Goal: Task Accomplishment & Management: Manage account settings

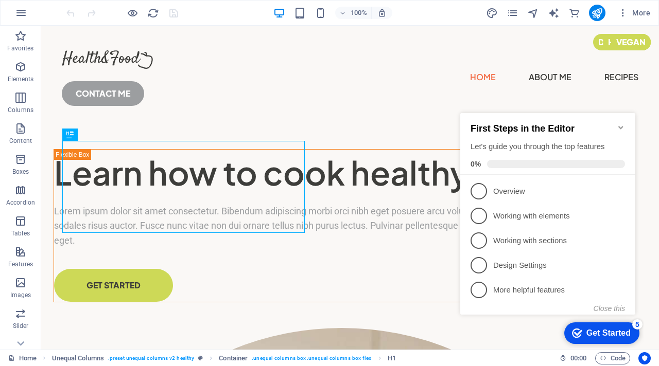
click at [621, 126] on icon "Minimize checklist" at bounding box center [620, 127] width 5 height 3
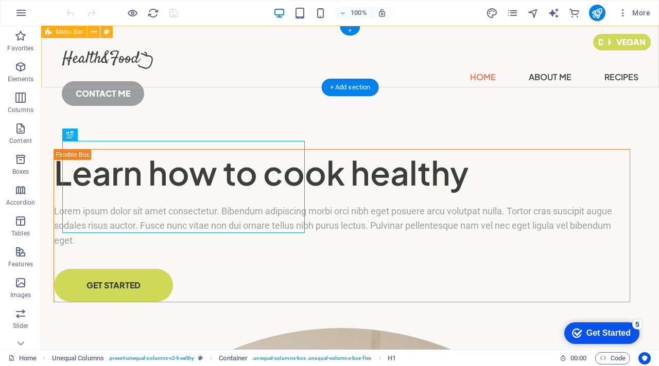
click at [172, 66] on div "Home About Me Recipes CONTACT ME" at bounding box center [349, 74] width 617 height 97
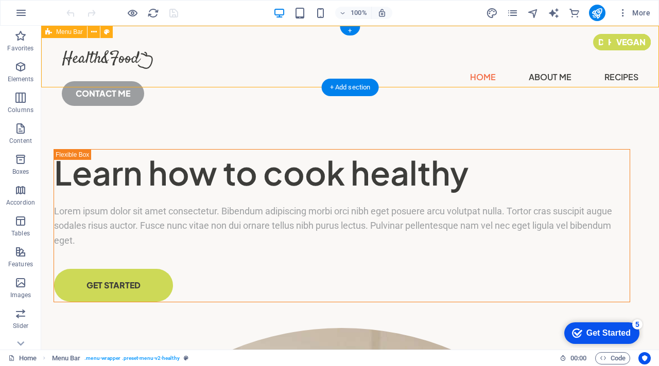
click at [172, 66] on div "Home About Me Recipes CONTACT ME" at bounding box center [349, 74] width 617 height 97
select select "header"
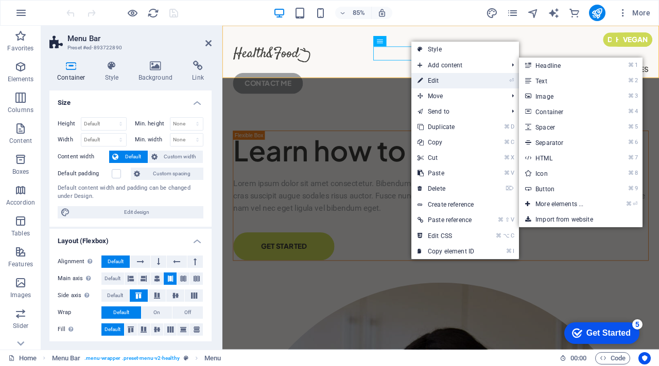
click at [437, 80] on link "⏎ Edit" at bounding box center [445, 80] width 69 height 15
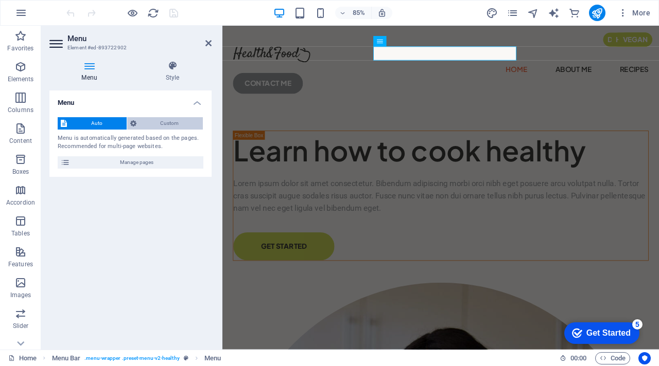
click at [159, 122] on span "Custom" at bounding box center [169, 123] width 61 height 12
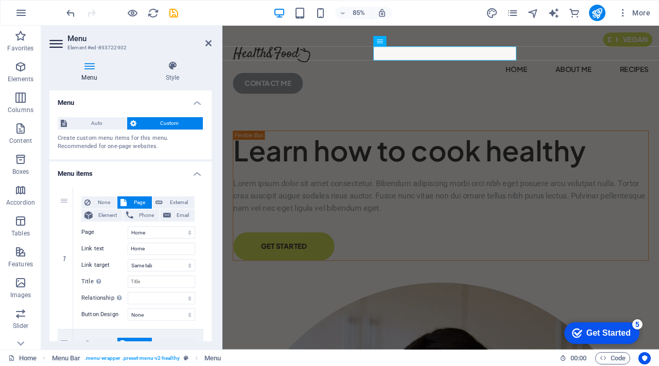
click at [158, 118] on span "Custom" at bounding box center [169, 123] width 61 height 12
click at [155, 234] on select "Home About Me Recipes Privacy Legal Notice" at bounding box center [161, 232] width 67 height 12
click at [128, 226] on select "Home About Me Recipes Privacy Legal Notice" at bounding box center [161, 232] width 67 height 12
drag, startPoint x: 155, startPoint y: 249, endPoint x: 98, endPoint y: 238, distance: 58.5
click at [98, 238] on div "None Page External Element Phone Email Page Home About Me Recipes Privacy Legal…" at bounding box center [138, 251] width 114 height 108
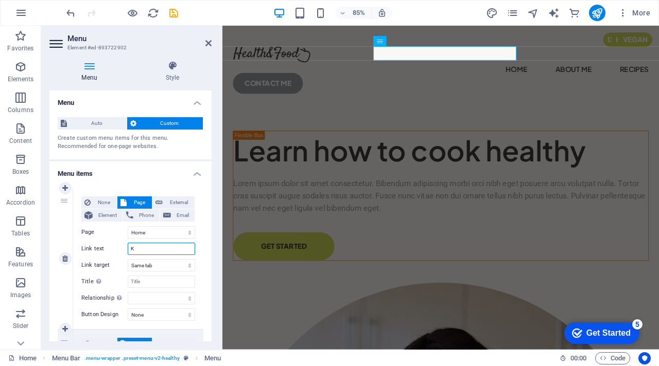
type input "KI"
select select
type input "KITCHEN"
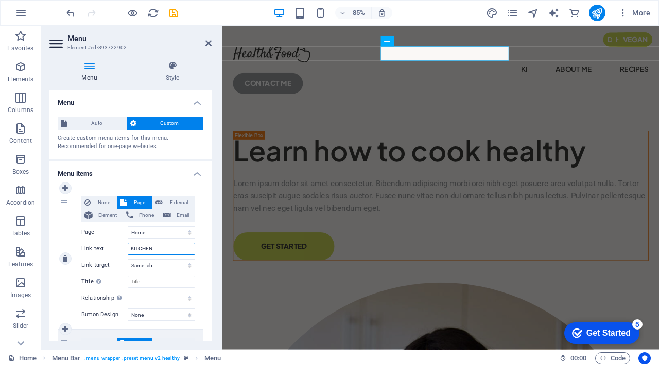
select select
type input "KITCHEN"
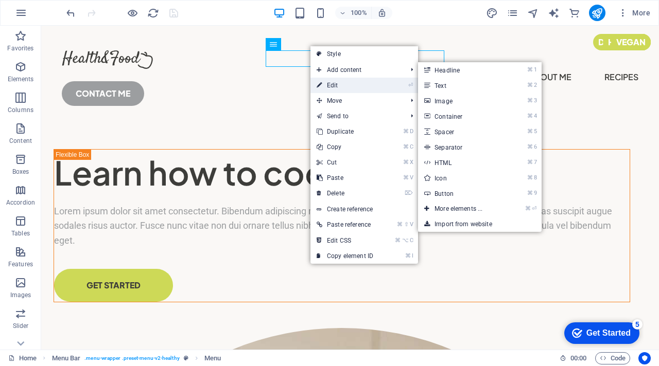
click at [340, 86] on link "⏎ Edit" at bounding box center [344, 85] width 69 height 15
select select
select select "1"
select select
select select "2"
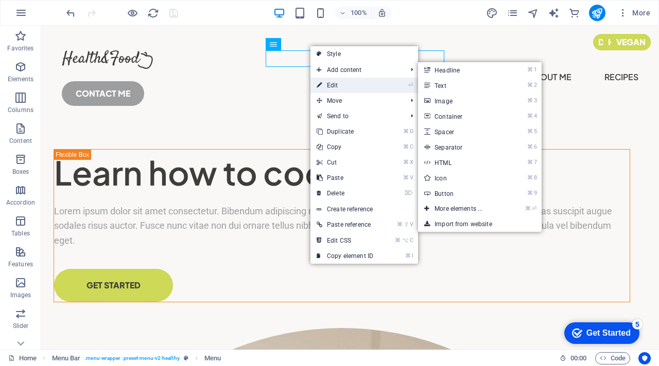
select select
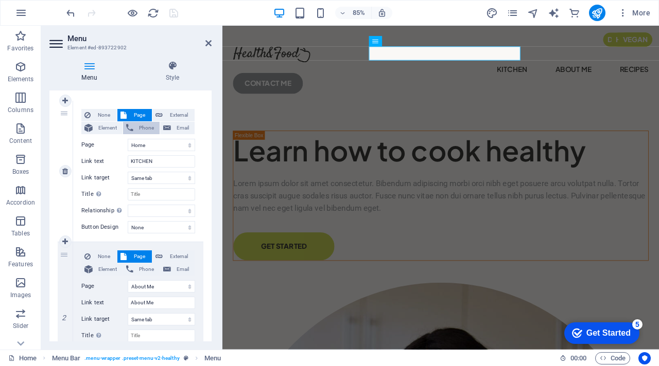
scroll to position [89, 0]
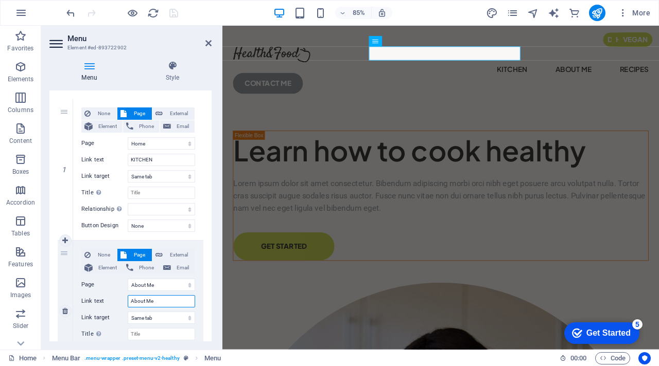
drag, startPoint x: 160, startPoint y: 301, endPoint x: 106, endPoint y: 297, distance: 53.7
click at [106, 297] on div "Link text About Me" at bounding box center [138, 301] width 114 height 12
type input "Health"
select select
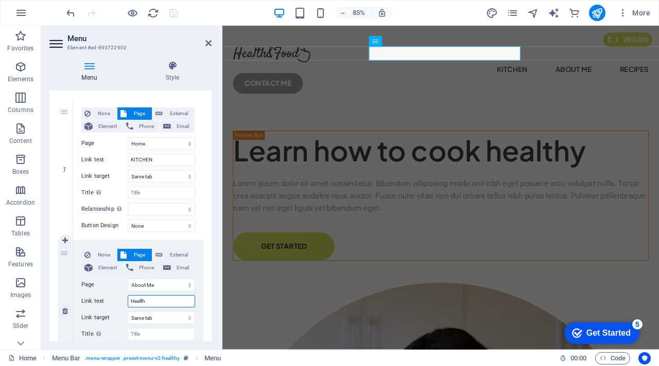
select select
type input "Health/"
select select
type input "Health/F"
select select
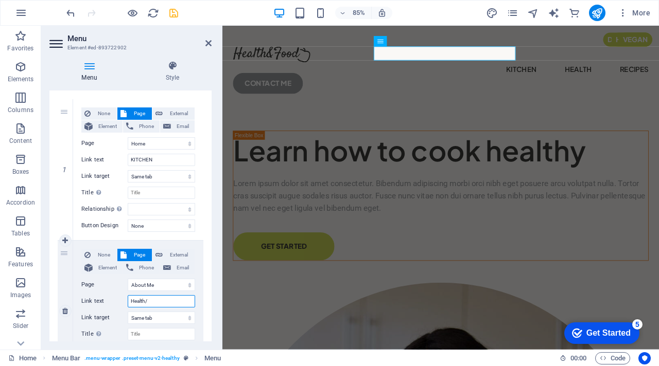
select select
type input "Health/Fitness"
select select
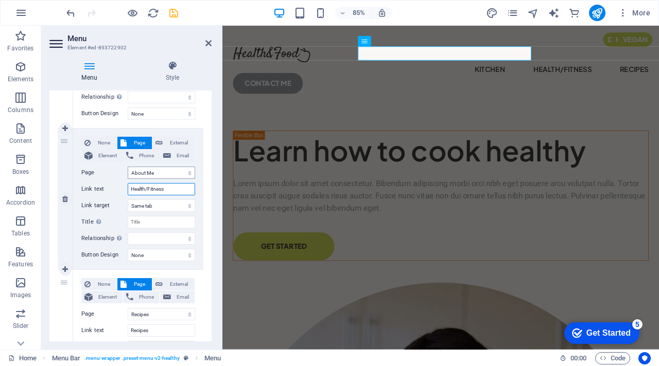
scroll to position [209, 0]
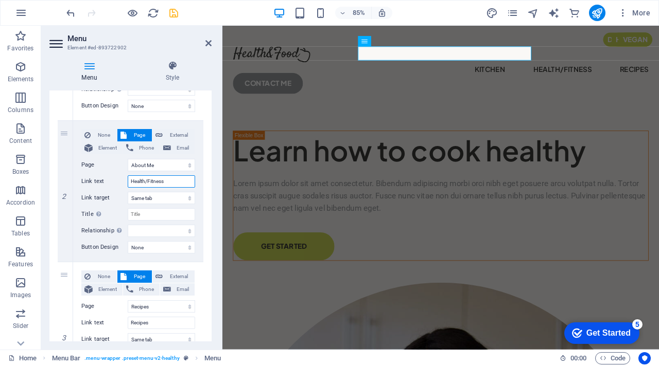
type input "Health/Fitness"
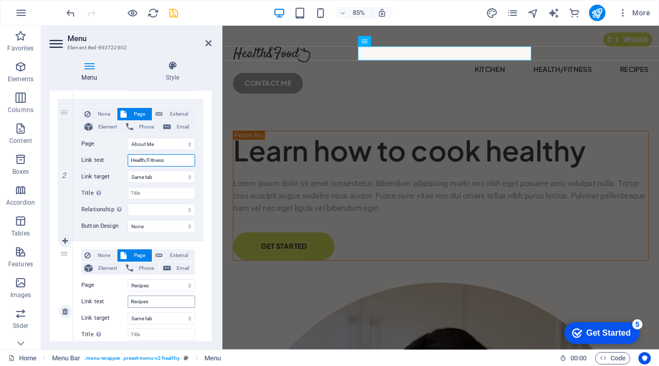
scroll to position [232, 0]
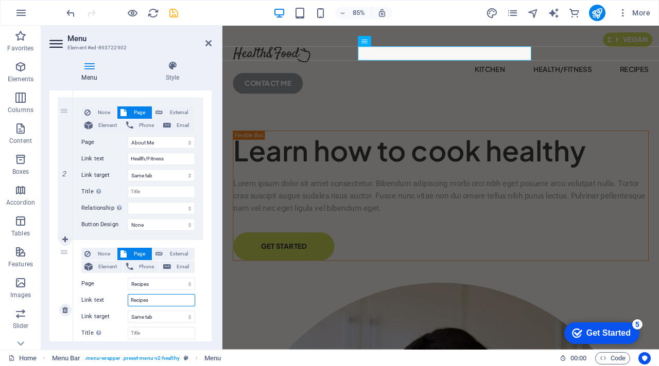
drag, startPoint x: 160, startPoint y: 297, endPoint x: 72, endPoint y: 283, distance: 89.2
click at [70, 286] on div "3 None Page External Element Phone Email Page Home About Me Recipes Privacy Leg…" at bounding box center [131, 310] width 146 height 141
type input "FASHION"
select select
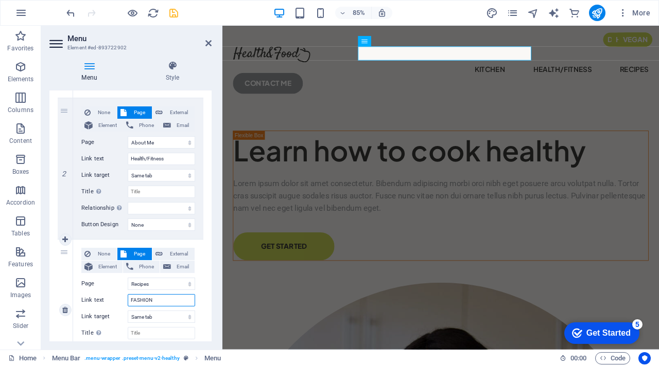
select select
type input "FASHION"
click at [202, 293] on div "1 None Page External Element Phone Email Page Home About Me Recipes Privacy Leg…" at bounding box center [130, 169] width 162 height 440
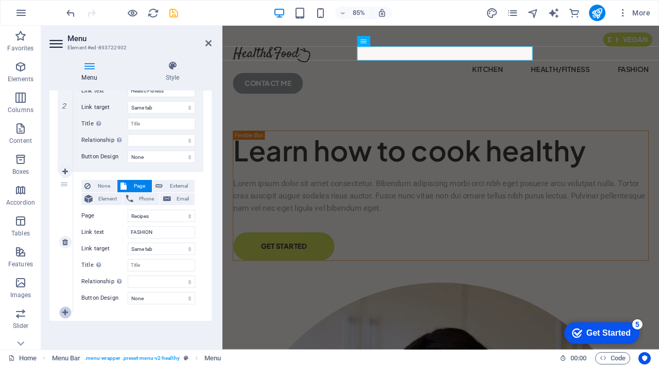
click at [64, 311] on icon at bounding box center [65, 312] width 6 height 7
select select
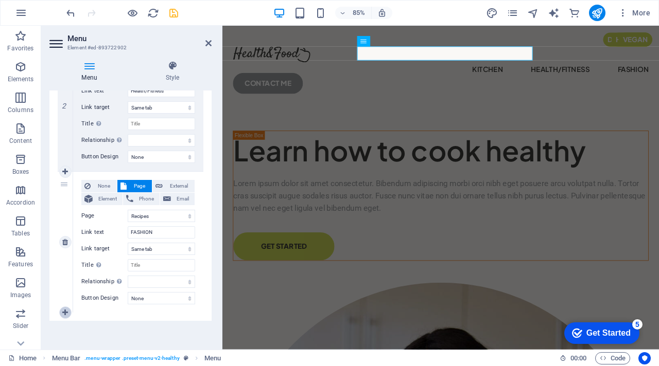
select select
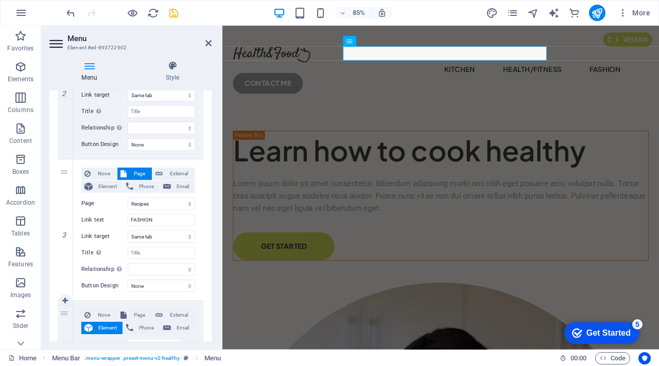
scroll to position [328, 0]
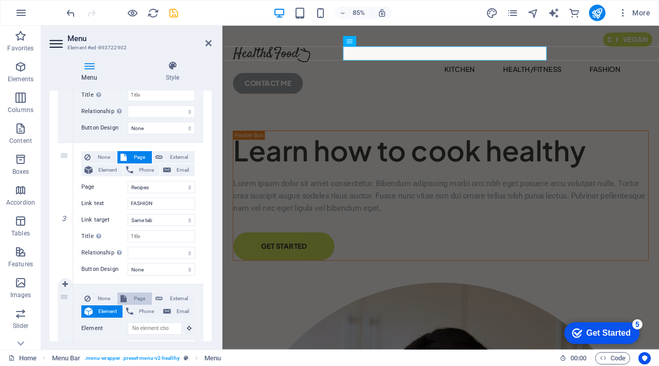
click at [139, 300] on span "Page" at bounding box center [139, 299] width 19 height 12
select select
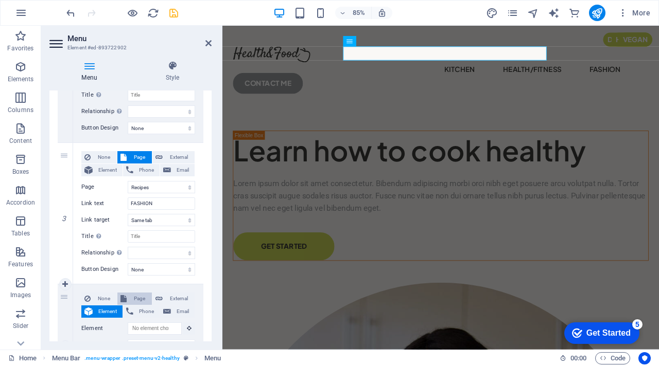
select select
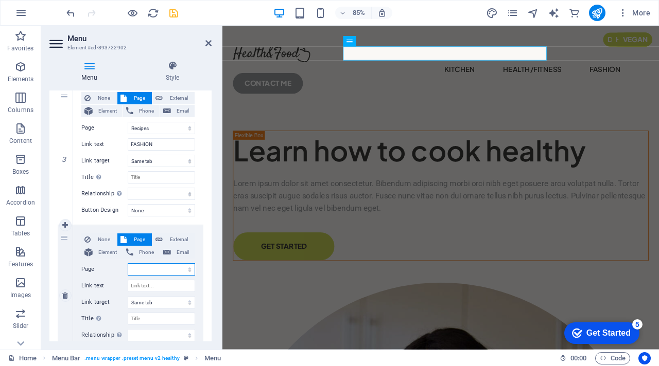
scroll to position [388, 0]
click at [150, 288] on input "Link text" at bounding box center [161, 285] width 67 height 12
type input "GA"
select select
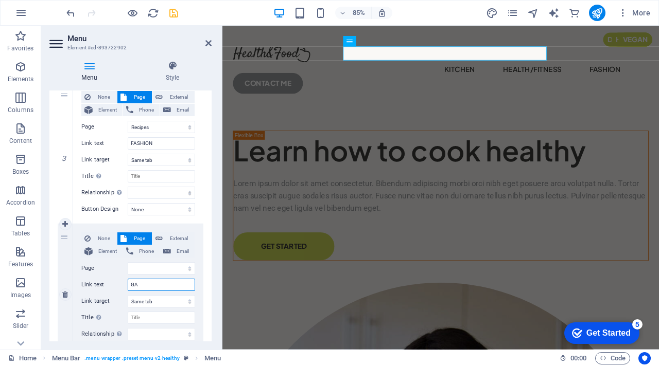
select select
type input "GADGETS"
select select
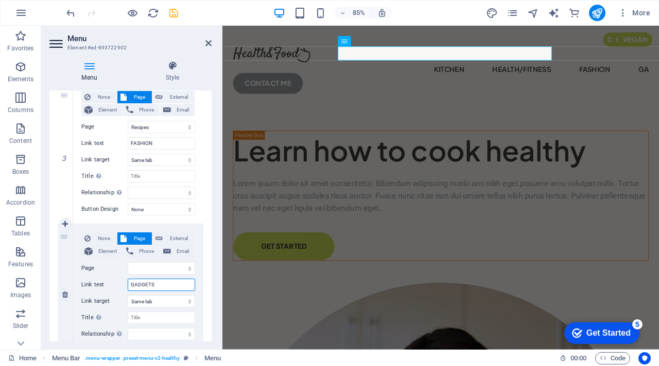
select select
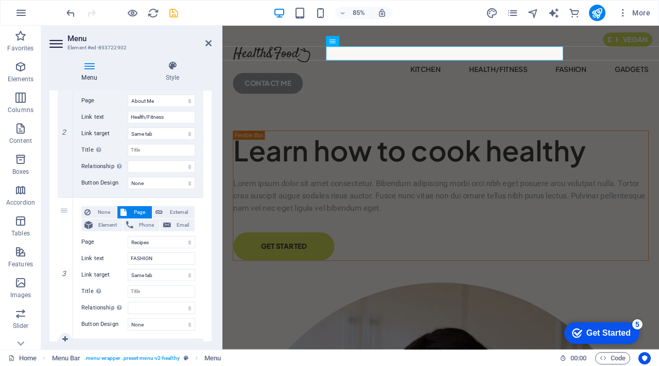
scroll to position [441, 0]
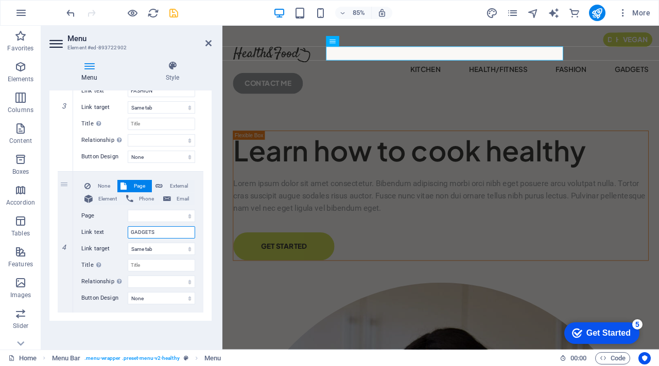
type input "GADGETS"
click at [64, 313] on div "1 None Page External Element Phone Email Page Home About Me Recipes Privacy Leg…" at bounding box center [130, 30] width 162 height 582
click at [65, 312] on icon at bounding box center [65, 312] width 6 height 7
select select
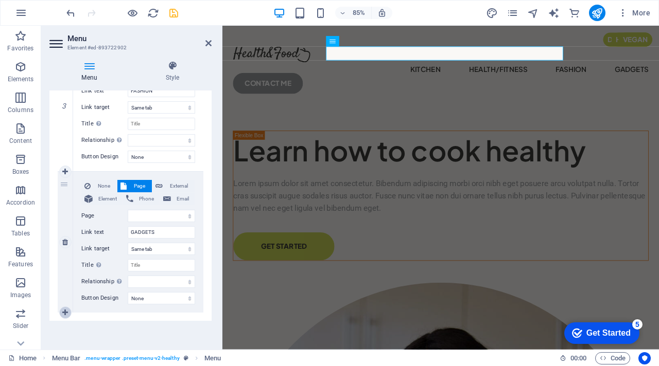
select select
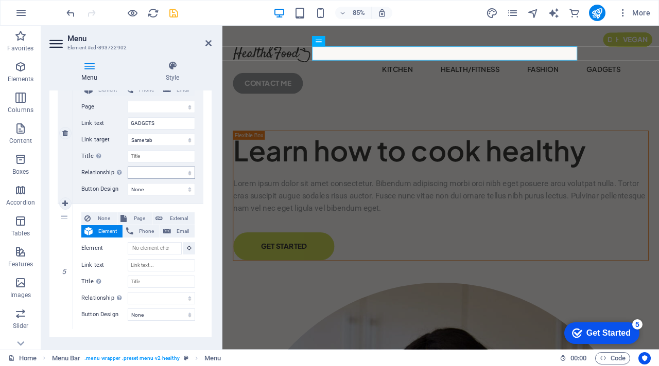
scroll to position [566, 0]
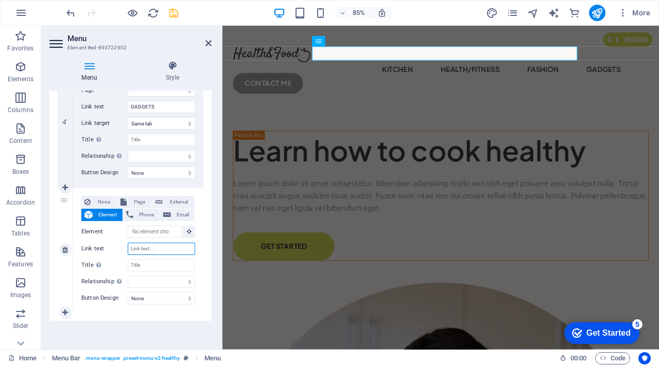
drag, startPoint x: 157, startPoint y: 249, endPoint x: 126, endPoint y: 239, distance: 33.5
click at [126, 239] on div "None Page External Element Phone Email Page Home About Me Recipes Privacy Legal…" at bounding box center [138, 242] width 114 height 92
type input "HOME"
select select
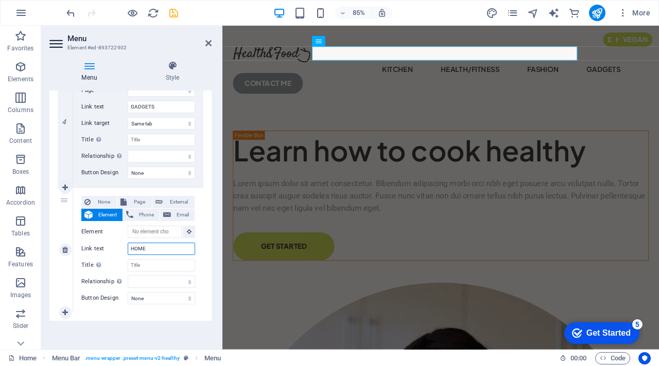
select select
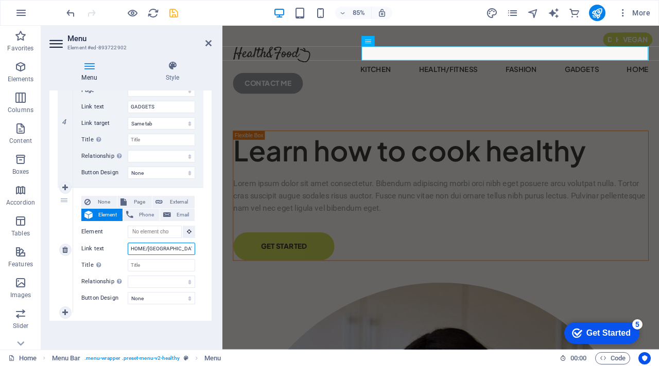
type input "HOME/MAI"
select select
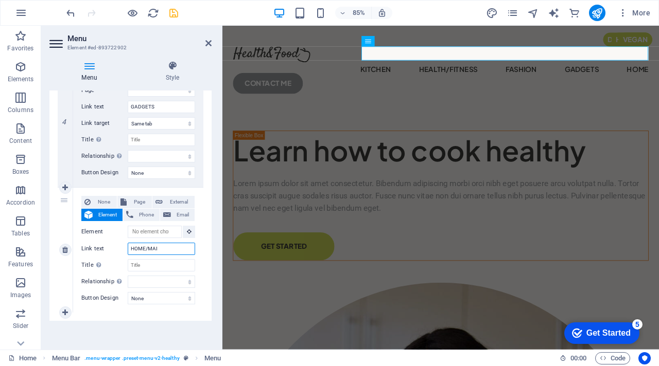
select select
type input "HOME/MAINTENANCE"
select select
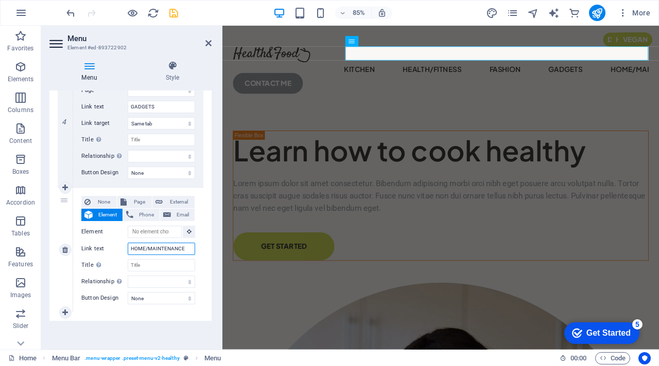
select select
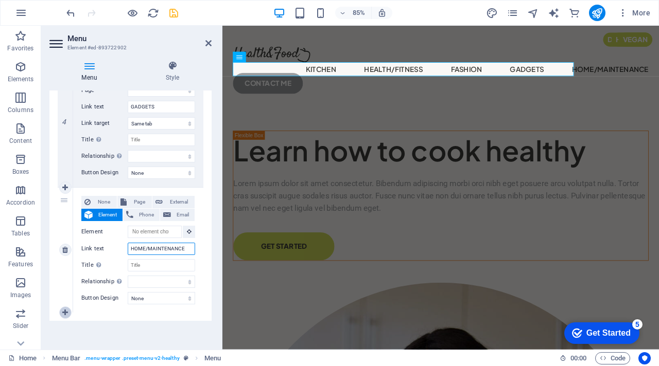
type input "HOME/MAINTENANCE"
click at [65, 311] on icon at bounding box center [65, 312] width 6 height 7
select select
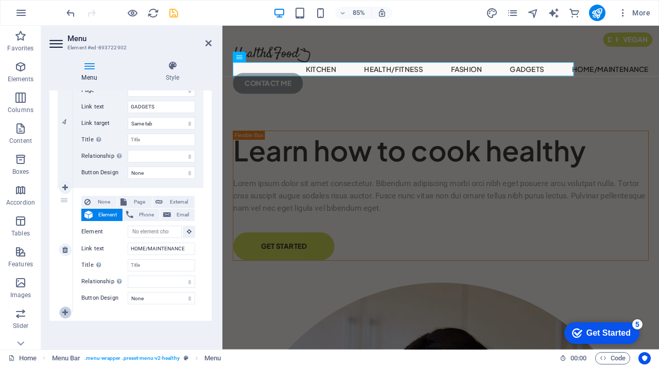
select select
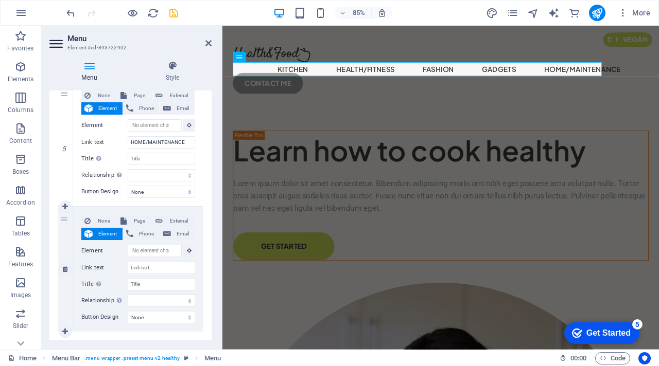
scroll to position [692, 0]
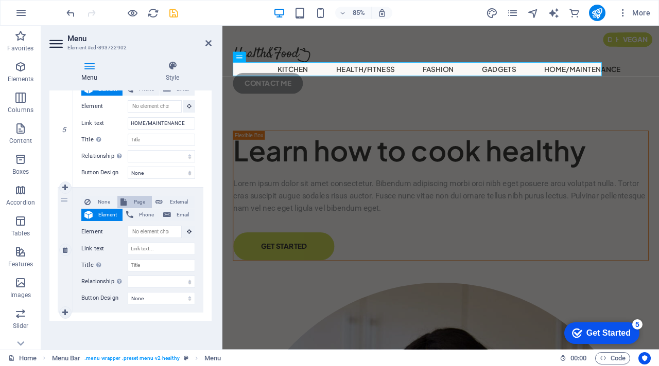
click at [137, 200] on span "Page" at bounding box center [139, 202] width 19 height 12
select select
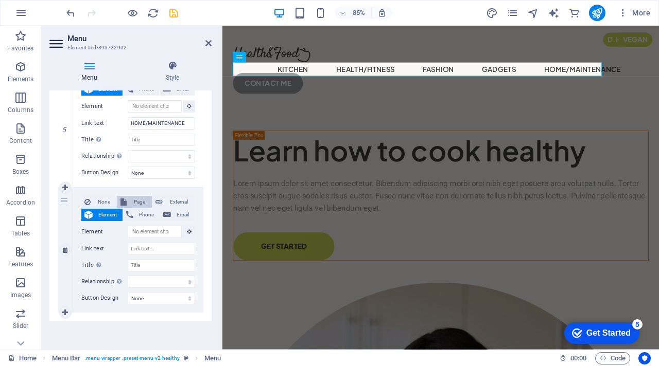
select select
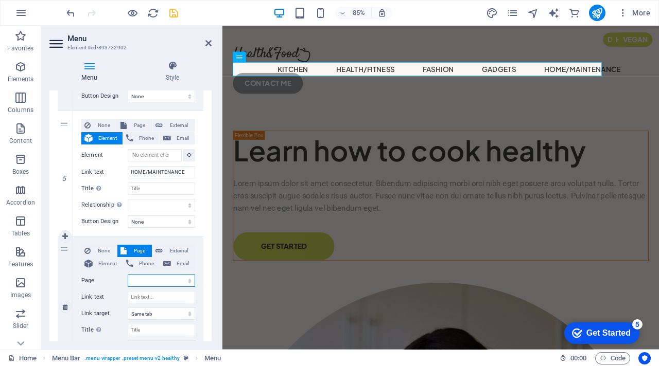
scroll to position [643, 0]
click at [147, 302] on input "Link text" at bounding box center [161, 298] width 67 height 12
type input "ED"
select select
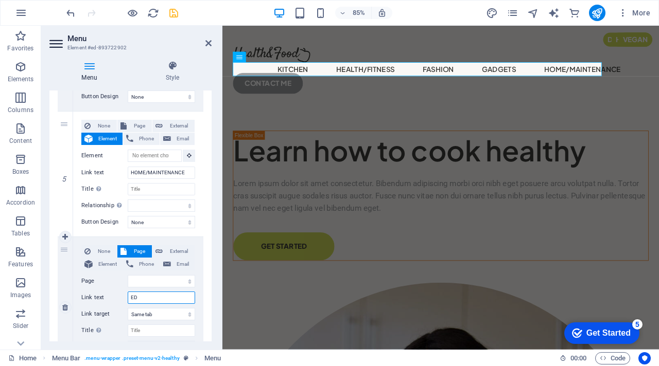
select select
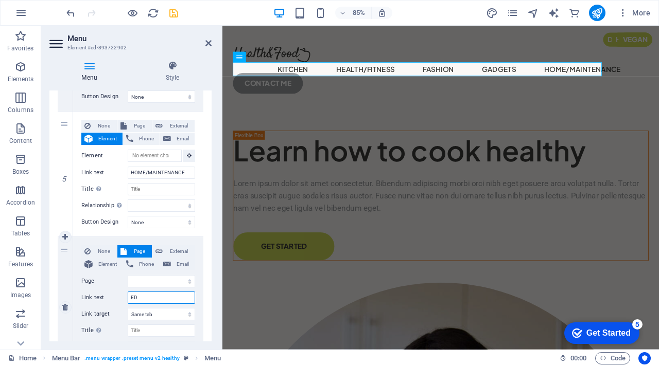
select select
type input "EDI"
select select
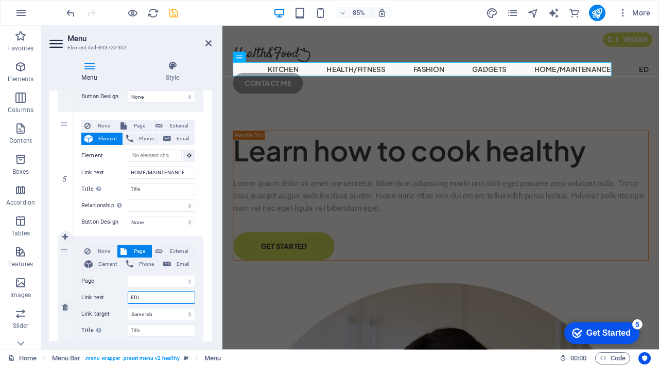
select select
type input "ED"
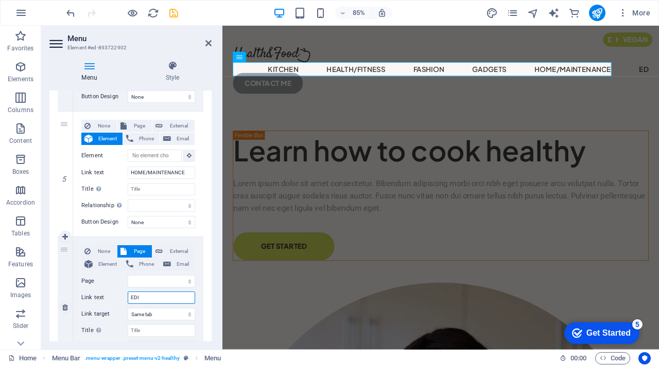
select select
type input "EDUCATION"
select select
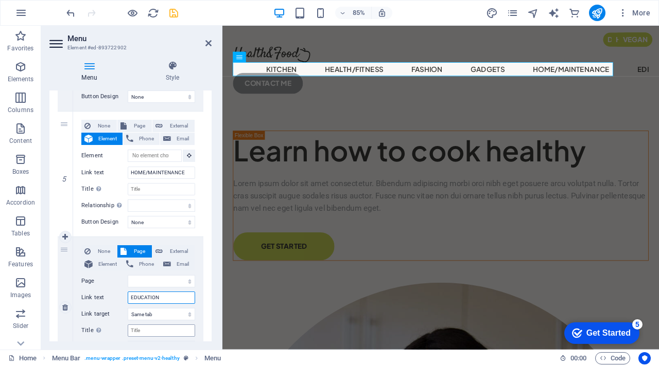
select select
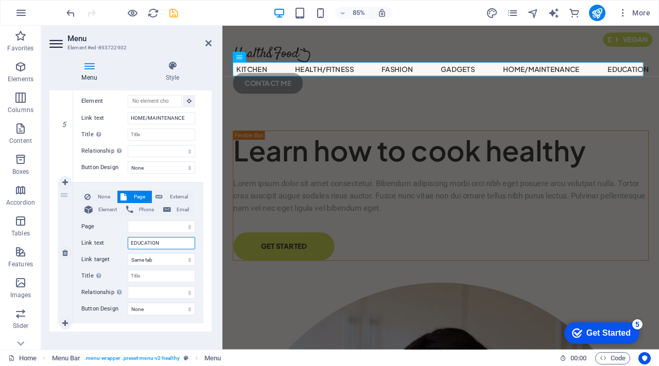
scroll to position [708, 0]
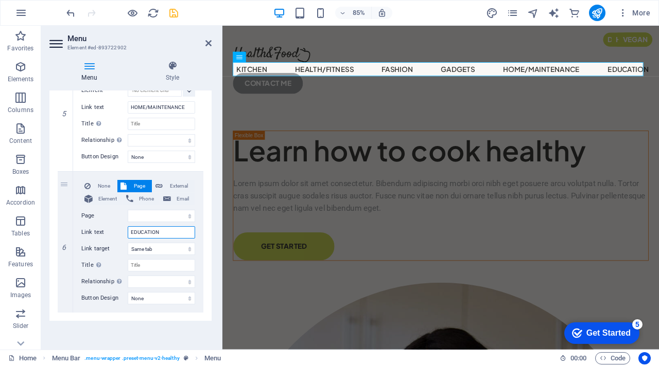
type input "EDUCATION"
click at [65, 310] on icon at bounding box center [65, 312] width 6 height 7
select select
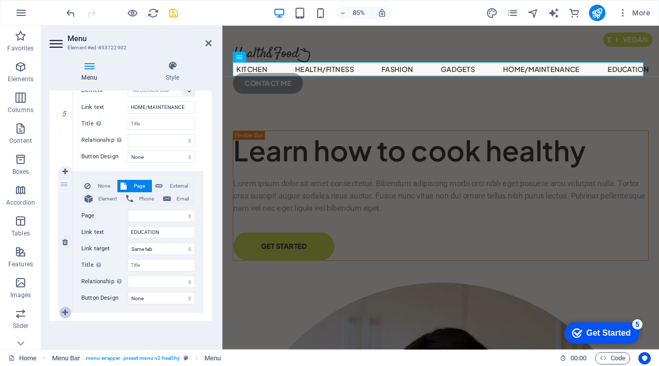
select select
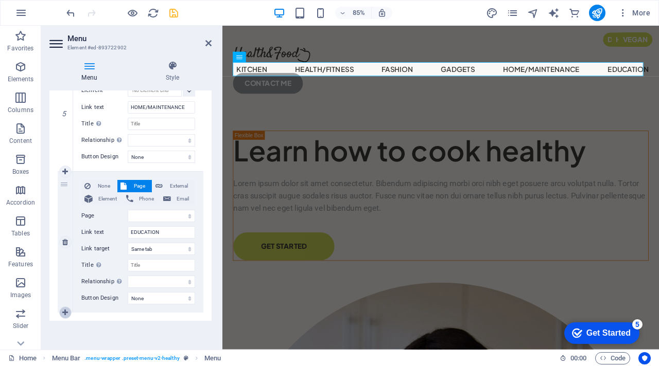
select select
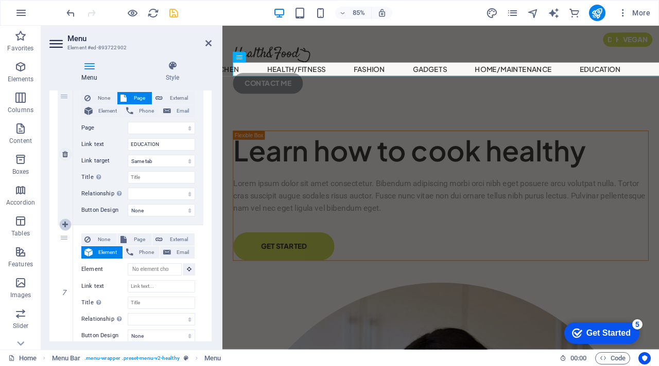
scroll to position [814, 0]
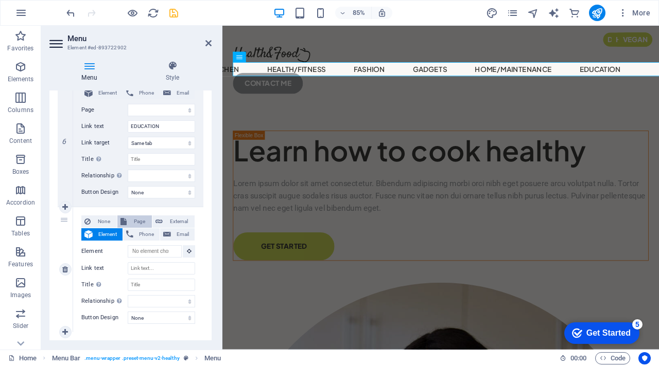
click at [137, 221] on span "Page" at bounding box center [139, 222] width 19 height 12
select select
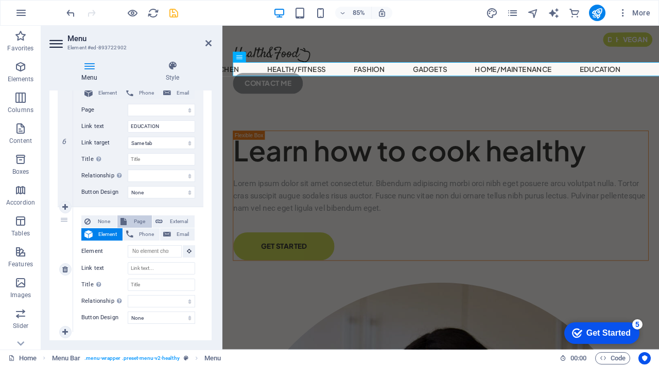
select select
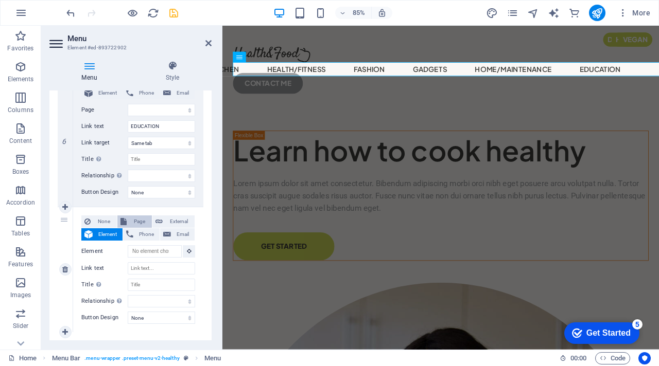
select select
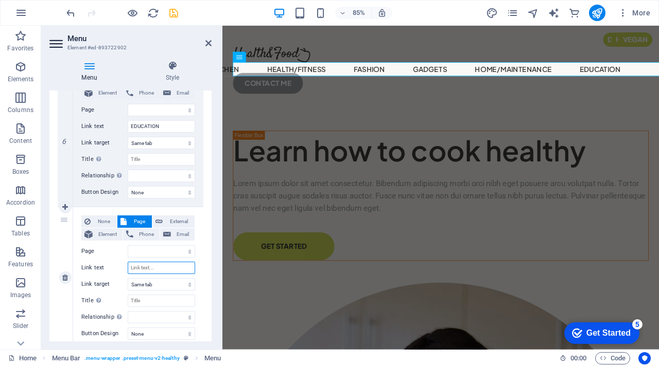
click at [154, 272] on input "Link text" at bounding box center [161, 268] width 67 height 12
type input "CAR"
select select
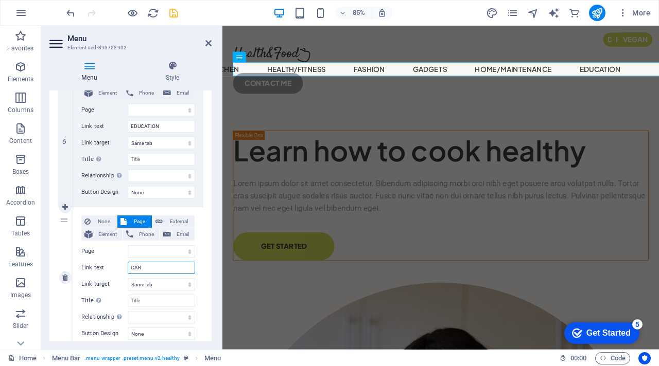
select select
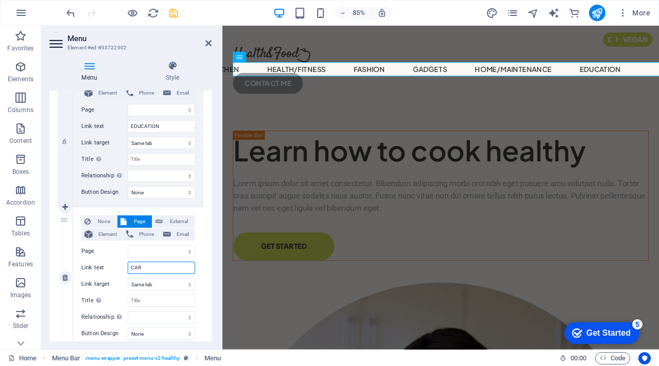
select select
type input "CAR / TRAVEL"
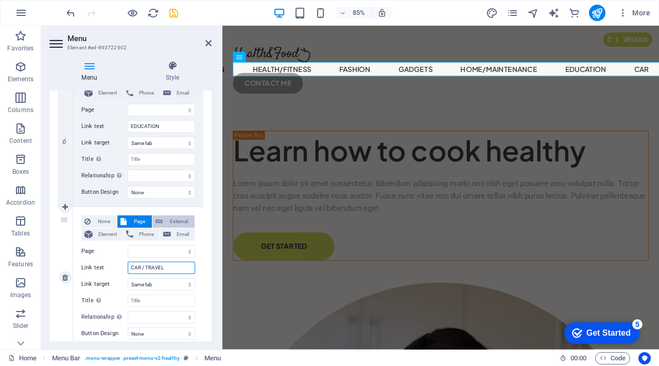
select select
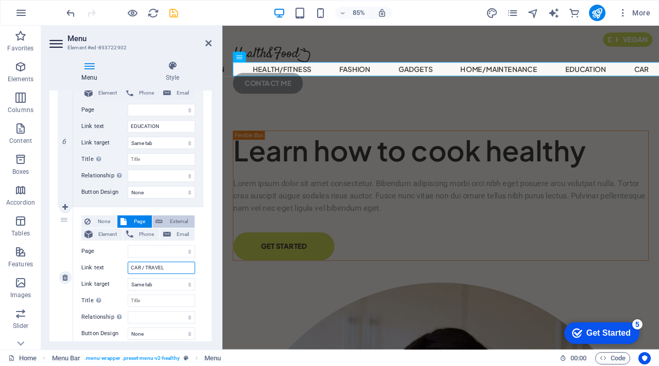
select select
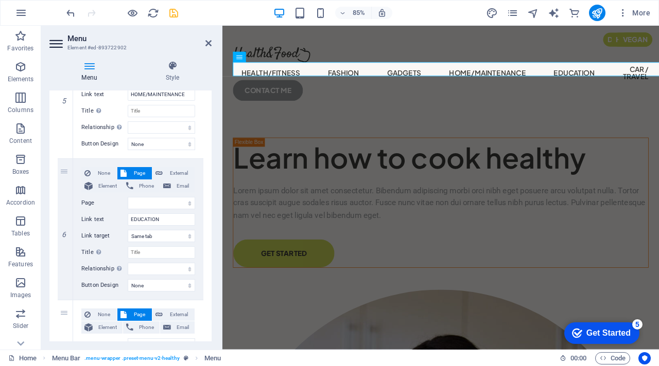
scroll to position [665, 0]
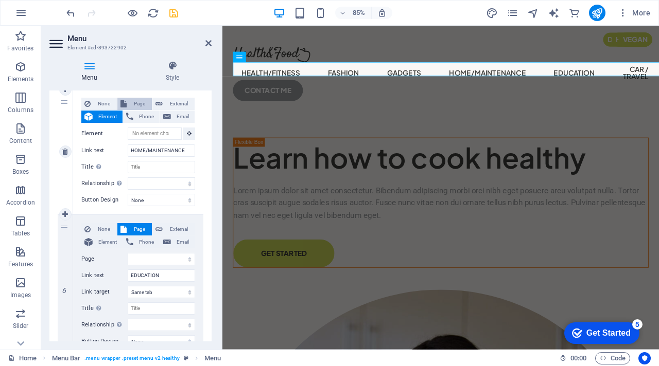
type input "CAR / TRAVEL"
click at [140, 102] on span "Page" at bounding box center [139, 104] width 19 height 12
select select
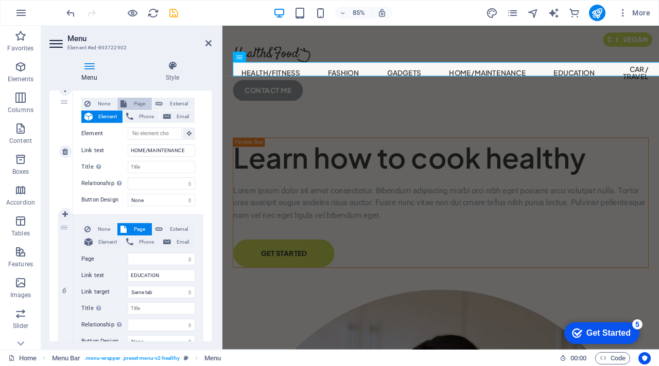
select select
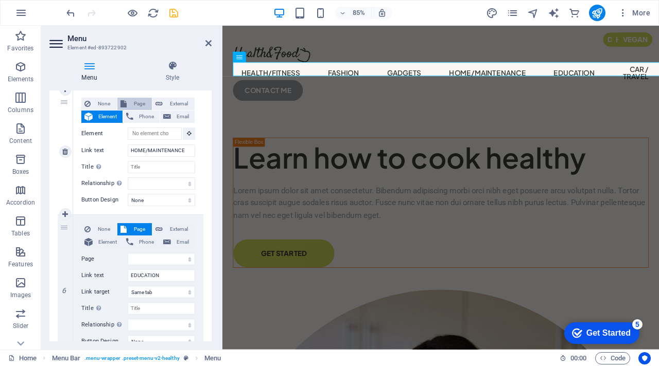
select select
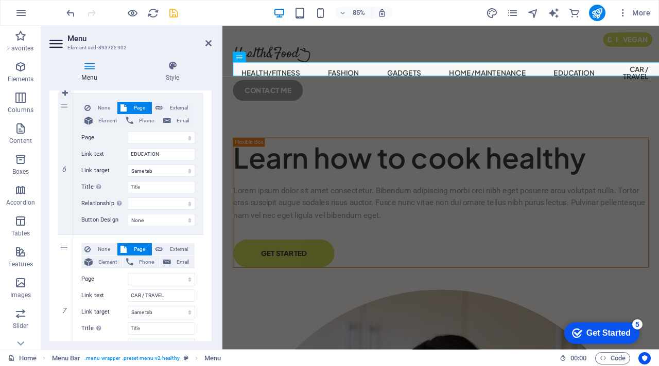
scroll to position [865, 0]
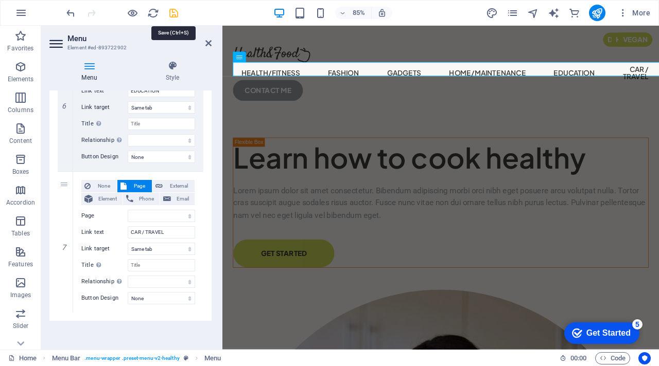
click at [169, 11] on icon "save" at bounding box center [174, 13] width 12 height 12
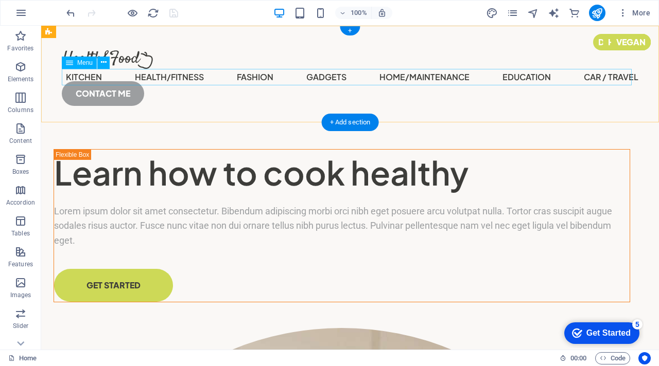
click at [183, 80] on nav "KITCHEN Health/Fitness FASHION GADGETS HOME/MAINTENANCE EDUCATION CAR / TRAVEL" at bounding box center [350, 77] width 576 height 16
select select
select select "1"
select select
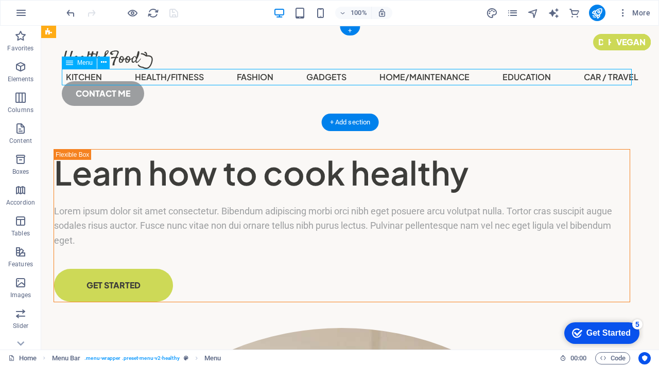
select select "2"
select select
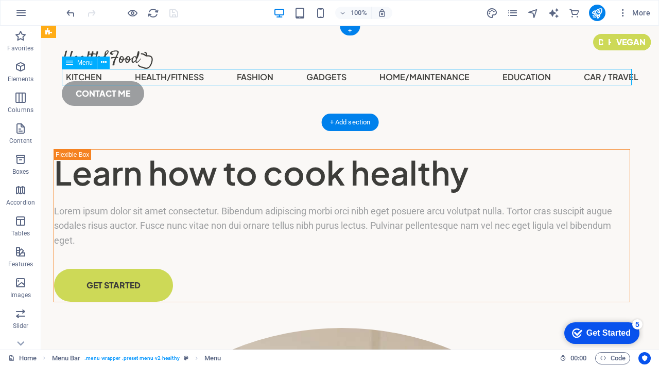
select select
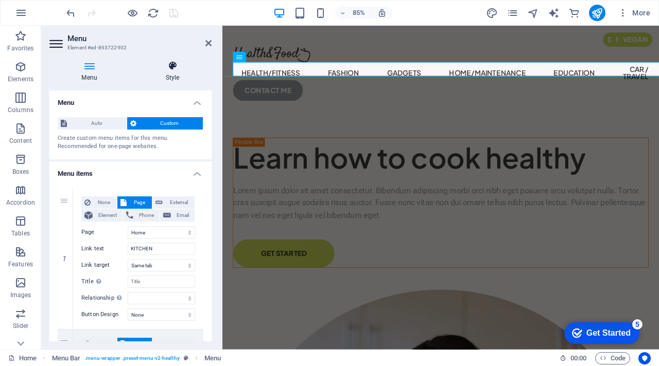
click at [174, 77] on h4 "Style" at bounding box center [172, 72] width 78 height 22
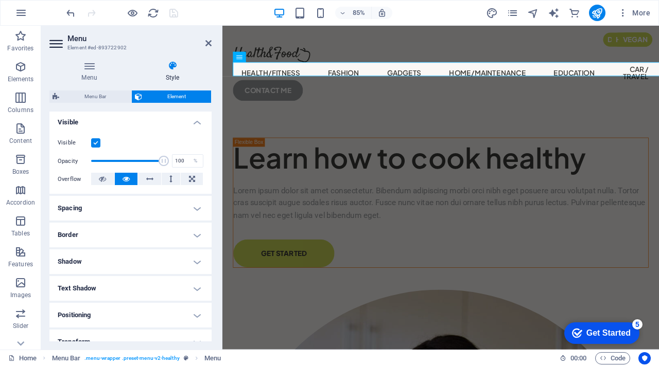
scroll to position [205, 0]
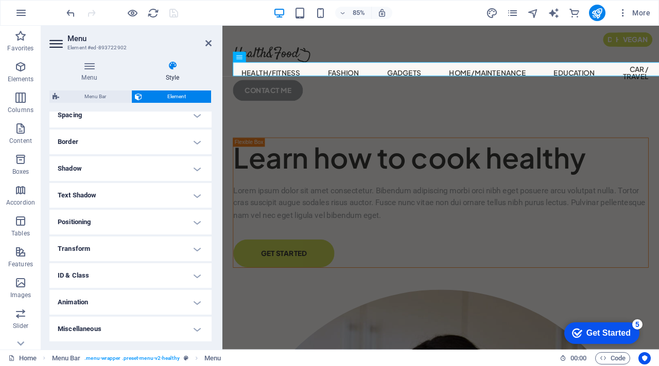
click at [129, 251] on h4 "Transform" at bounding box center [130, 249] width 162 height 25
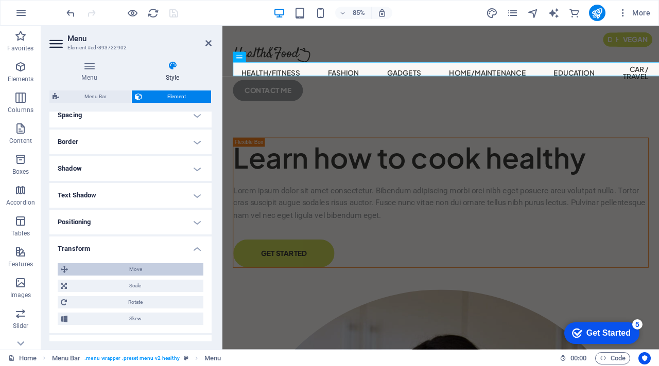
click at [150, 268] on span "Move" at bounding box center [135, 269] width 129 height 12
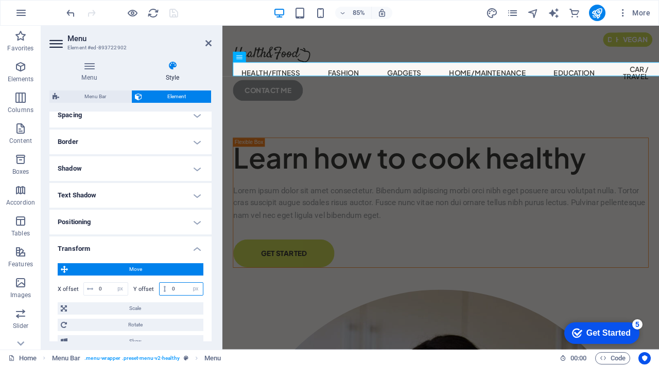
click at [177, 290] on input "0" at bounding box center [185, 289] width 33 height 12
click at [138, 308] on span "Scale" at bounding box center [135, 309] width 130 height 12
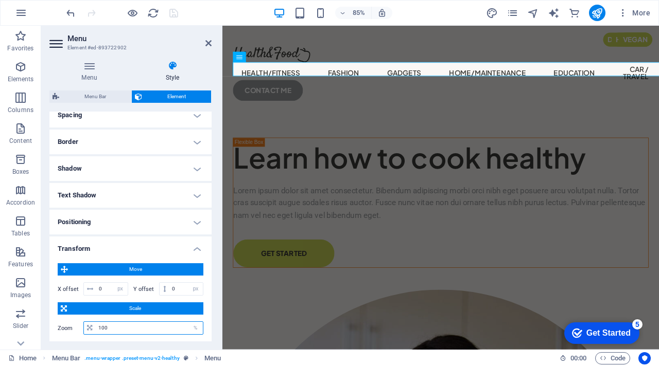
drag, startPoint x: 138, startPoint y: 327, endPoint x: 55, endPoint y: 289, distance: 91.9
click at [55, 289] on div "Move X offset 0 px rem % em vh vw Y offset 0 px rem % em vh vw Scale Zoom 100 %…" at bounding box center [130, 316] width 162 height 123
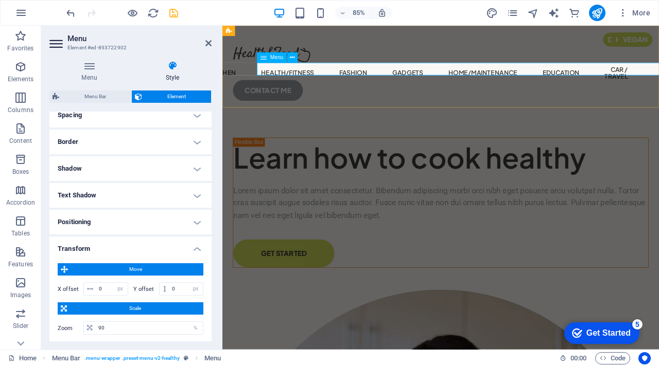
click at [641, 78] on nav "KITCHEN Health/Fitness FASHION GADGETS HOME/MAINTENANCE EDUCATION CAR / TRAVEL" at bounding box center [479, 81] width 440 height 22
click at [654, 77] on nav "KITCHEN Health/Fitness FASHION GADGETS HOME/MAINTENANCE EDUCATION CAR / TRAVEL" at bounding box center [479, 81] width 440 height 22
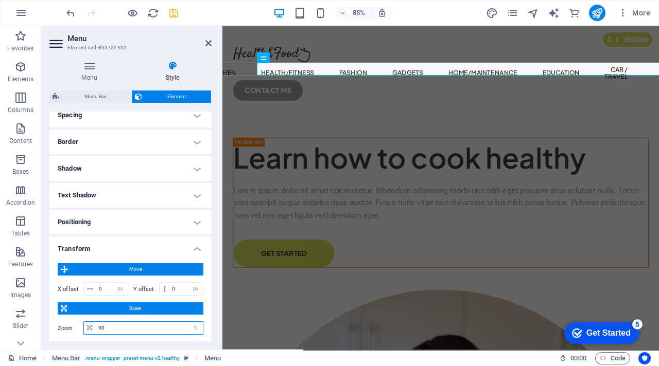
drag, startPoint x: 135, startPoint y: 326, endPoint x: 64, endPoint y: 314, distance: 71.6
click at [64, 314] on div "Move X offset 0 px rem % em vh vw Y offset 0 px rem % em vh vw Scale Zoom 90 % …" at bounding box center [131, 316] width 146 height 107
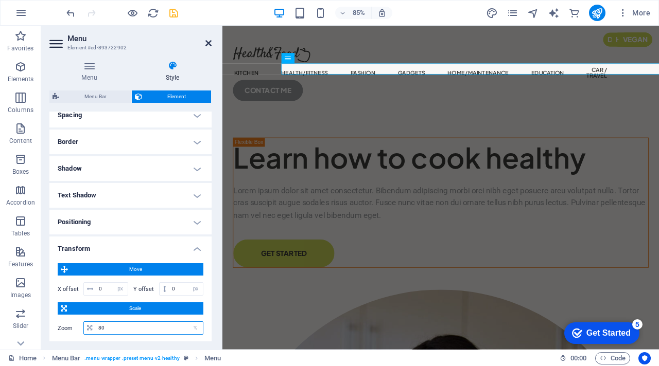
type input "80"
click at [206, 44] on icon at bounding box center [208, 43] width 6 height 8
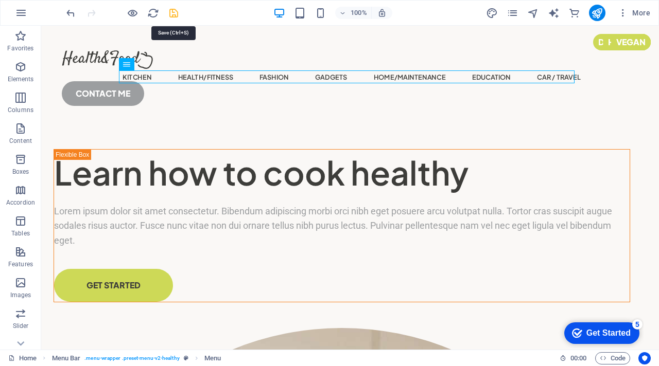
click at [174, 11] on icon "save" at bounding box center [174, 13] width 12 height 12
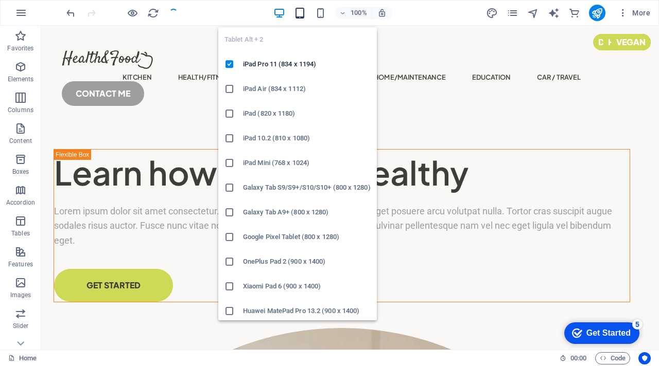
click at [298, 16] on icon "button" at bounding box center [300, 13] width 12 height 12
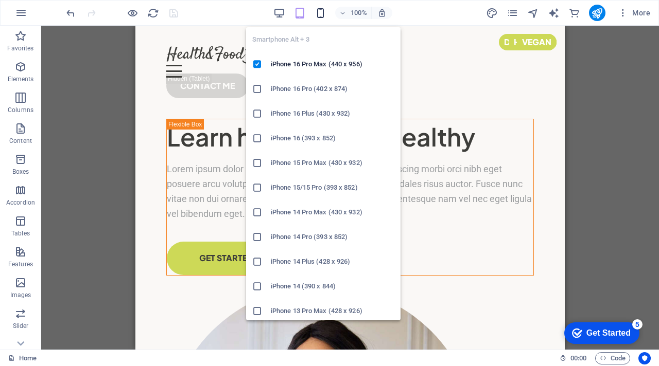
click at [0, 0] on icon "button" at bounding box center [0, 0] width 0 height 0
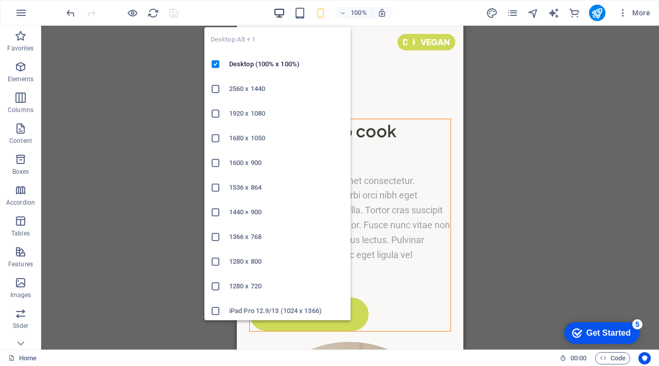
click at [277, 10] on icon "button" at bounding box center [279, 13] width 12 height 12
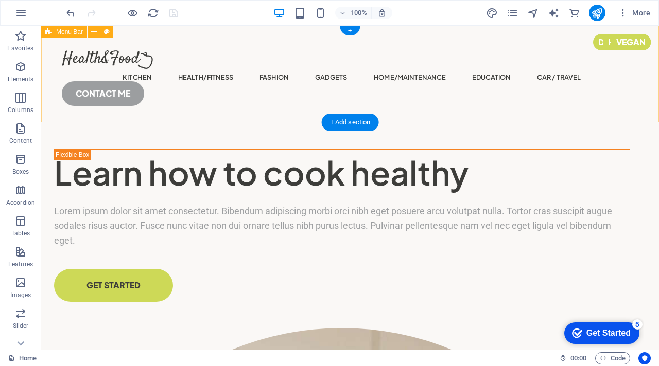
click at [307, 64] on div "KITCHEN Health/Fitness FASHION GADGETS HOME/MAINTENANCE EDUCATION CAR / TRAVEL …" at bounding box center [349, 74] width 617 height 97
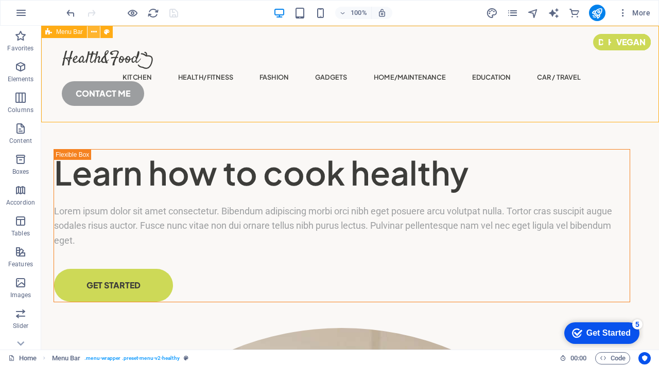
click at [94, 32] on icon at bounding box center [94, 32] width 6 height 11
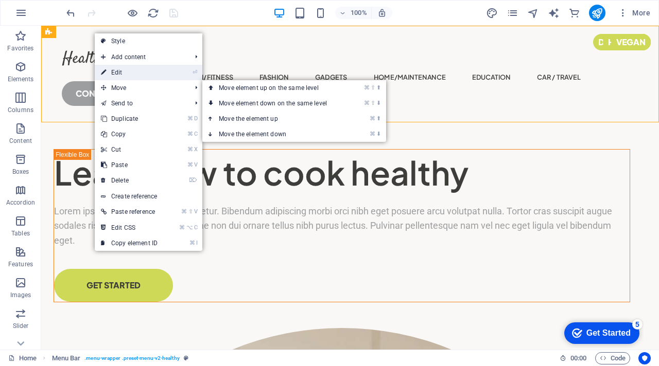
click at [130, 75] on link "⏎ Edit" at bounding box center [129, 72] width 69 height 15
select select "header"
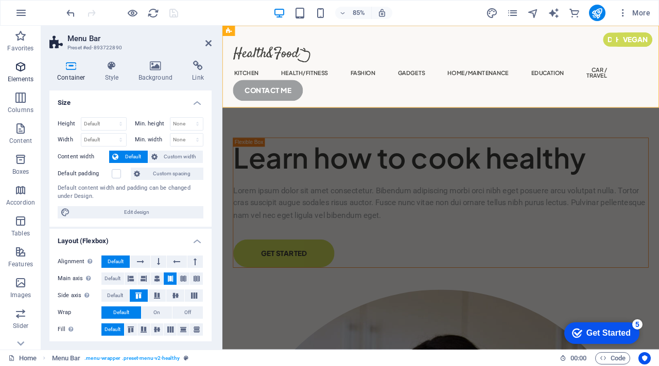
click at [20, 76] on p "Elements" at bounding box center [21, 79] width 26 height 8
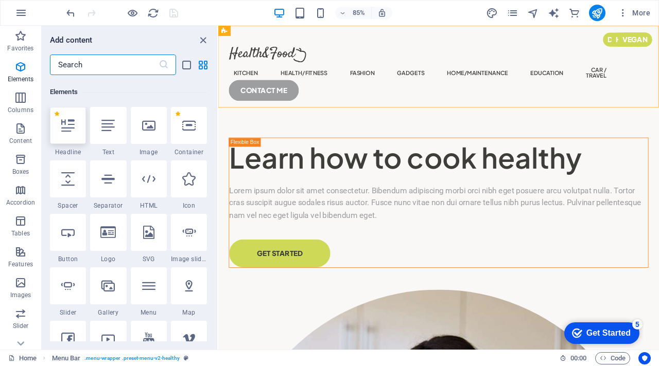
scroll to position [110, 0]
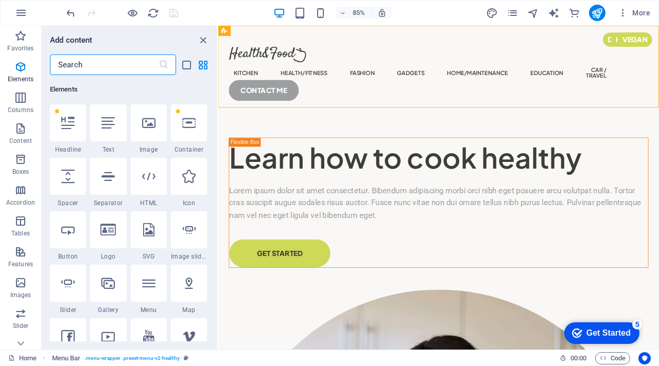
click at [92, 65] on input "text" at bounding box center [104, 65] width 109 height 21
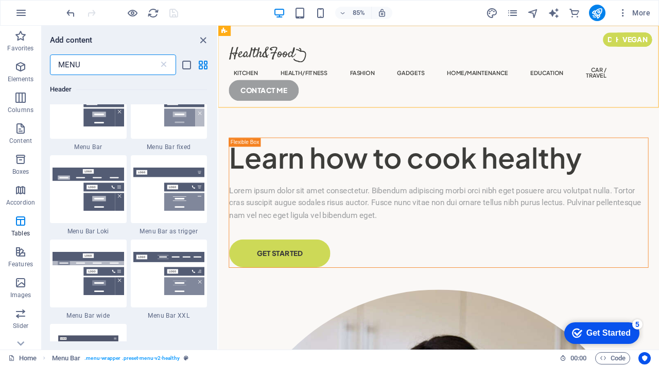
scroll to position [463, 0]
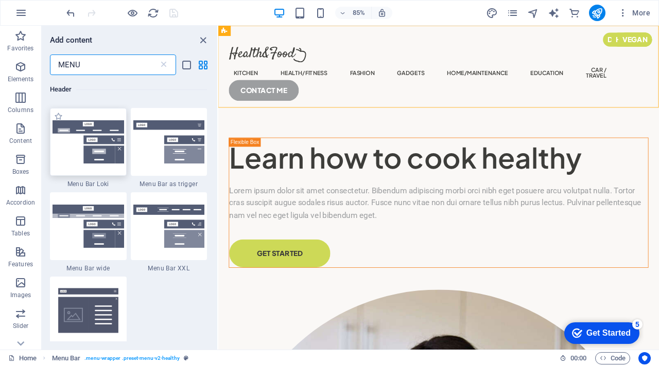
type input "MENU"
click at [73, 139] on img at bounding box center [88, 141] width 72 height 43
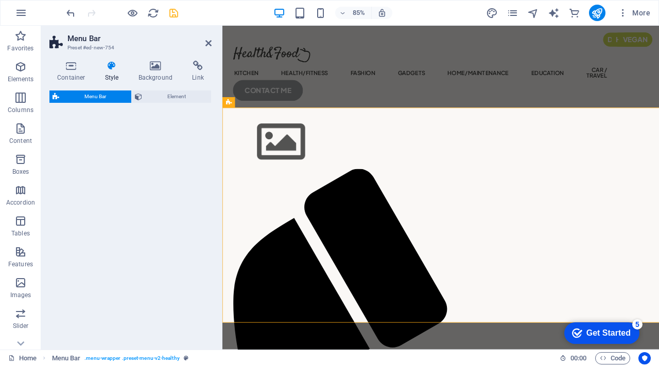
select select "rem"
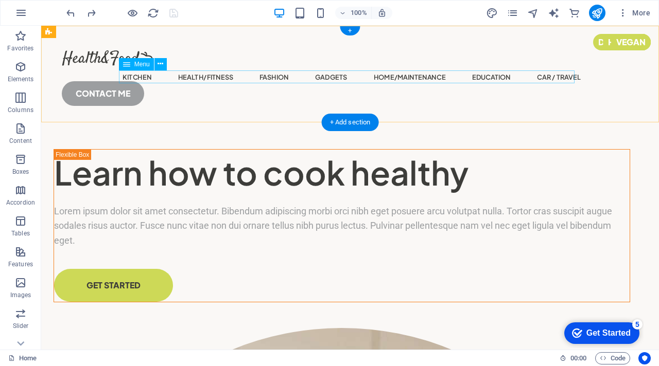
click at [168, 80] on nav "KITCHEN Health/Fitness FASHION GADGETS HOME/MAINTENANCE EDUCATION CAR / TRAVEL" at bounding box center [349, 76] width 461 height 13
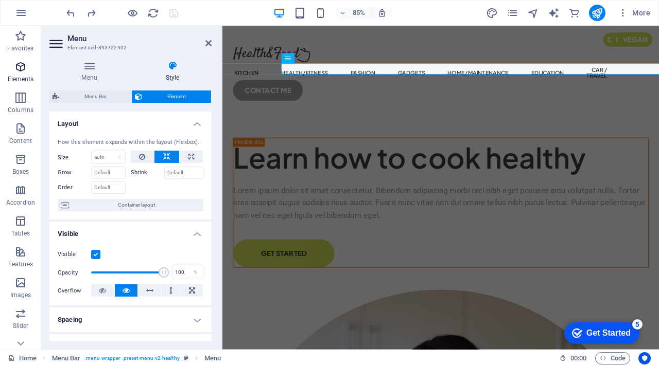
click at [23, 75] on p "Elements" at bounding box center [21, 79] width 26 height 8
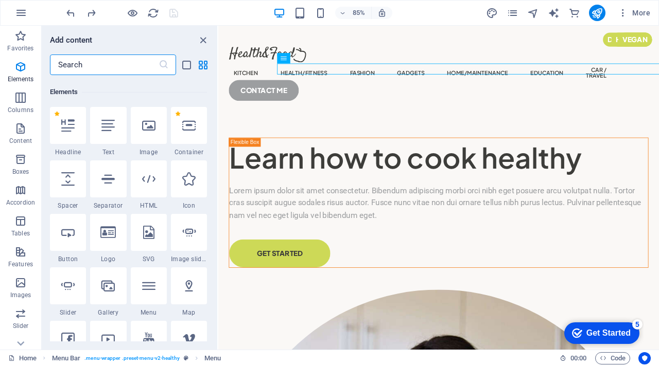
scroll to position [110, 0]
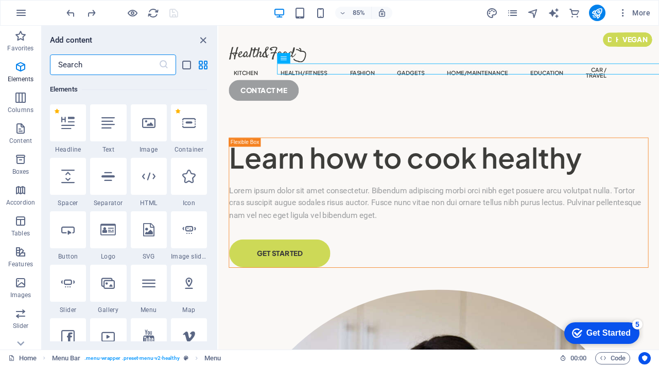
click at [118, 65] on input "text" at bounding box center [104, 65] width 109 height 21
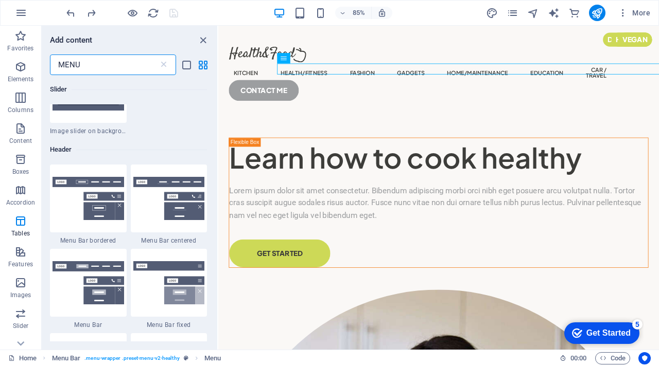
scroll to position [473, 0]
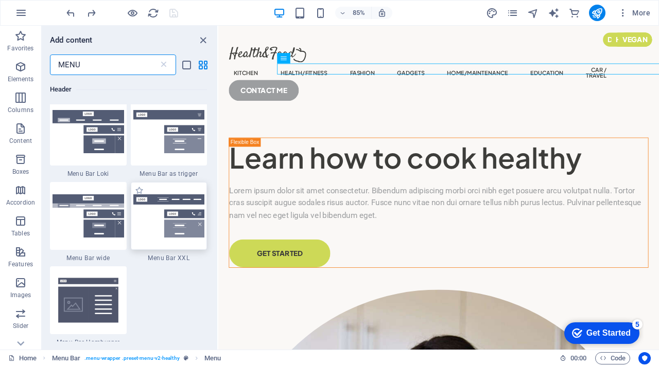
click at [153, 212] on img at bounding box center [169, 215] width 72 height 43
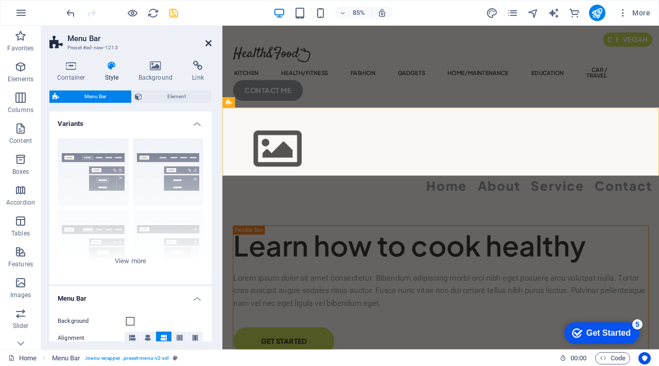
click at [208, 41] on icon at bounding box center [208, 43] width 6 height 8
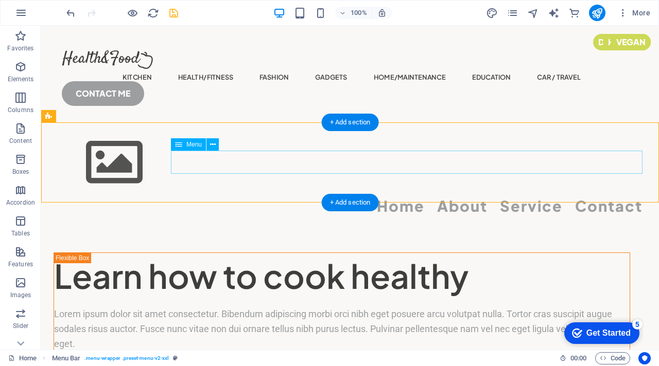
click at [319, 194] on nav "Home About Service Contact" at bounding box center [350, 205] width 585 height 23
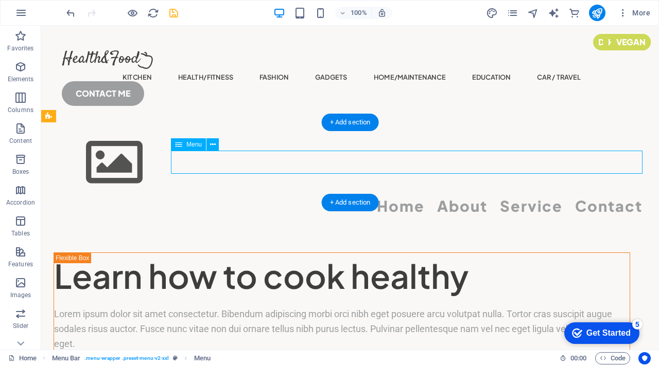
click at [319, 194] on nav "Home About Service Contact" at bounding box center [350, 205] width 585 height 23
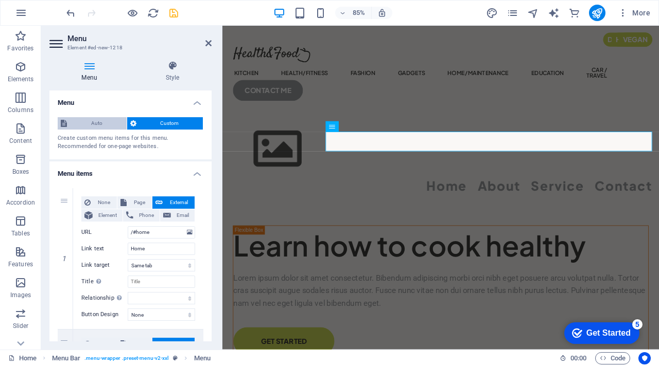
click at [104, 125] on span "Auto" at bounding box center [97, 123] width 54 height 12
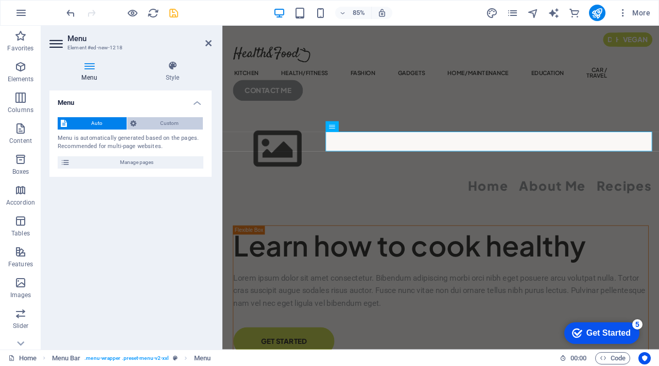
click at [155, 129] on span "Custom" at bounding box center [169, 123] width 61 height 12
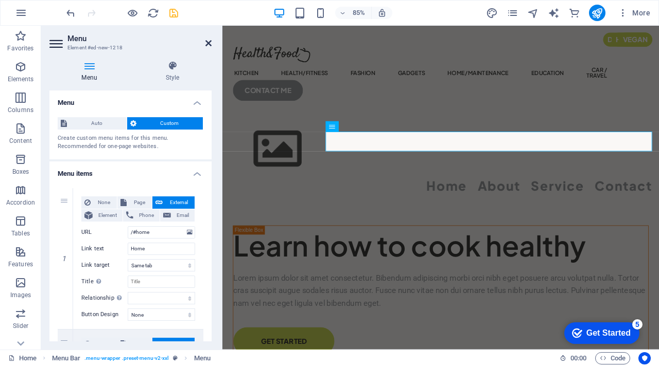
click at [207, 41] on icon at bounding box center [208, 43] width 6 height 8
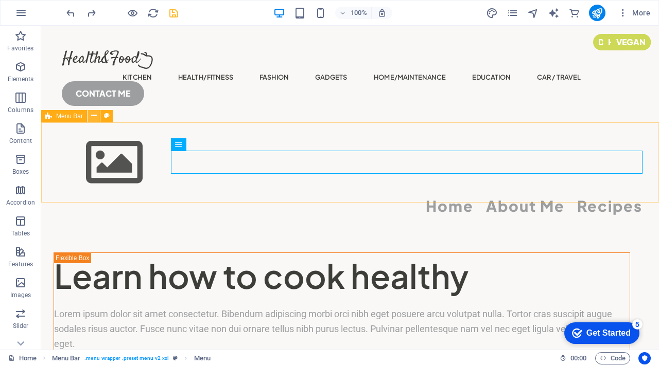
click at [90, 116] on button at bounding box center [93, 116] width 12 height 12
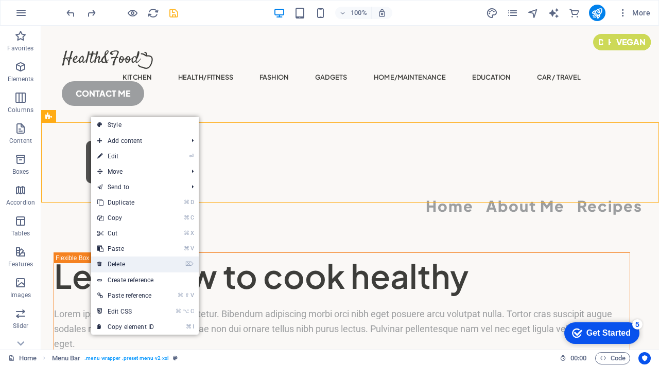
click at [127, 267] on link "⌦ Delete" at bounding box center [125, 264] width 69 height 15
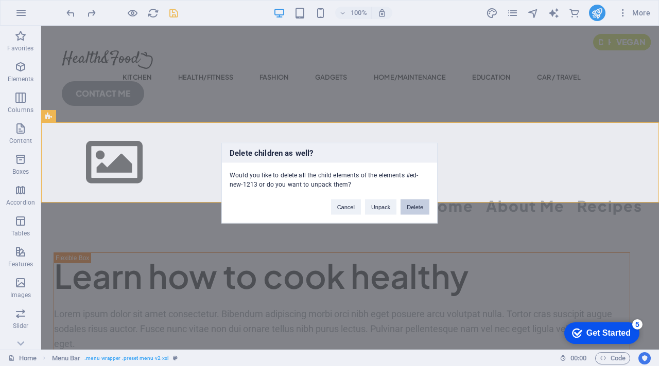
click at [418, 208] on button "Delete" at bounding box center [414, 207] width 29 height 15
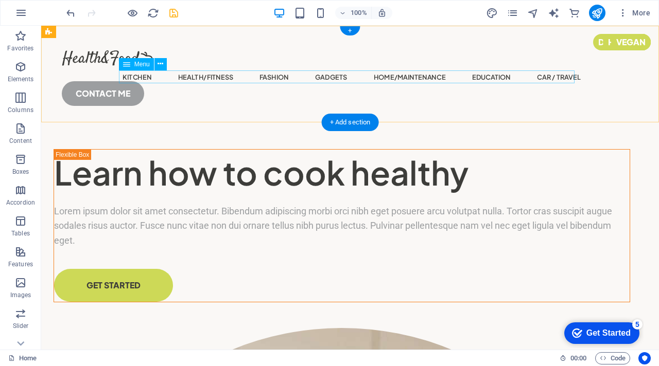
click at [309, 72] on nav "KITCHEN Health/Fitness FASHION GADGETS HOME/MAINTENANCE EDUCATION CAR / TRAVEL" at bounding box center [349, 76] width 461 height 13
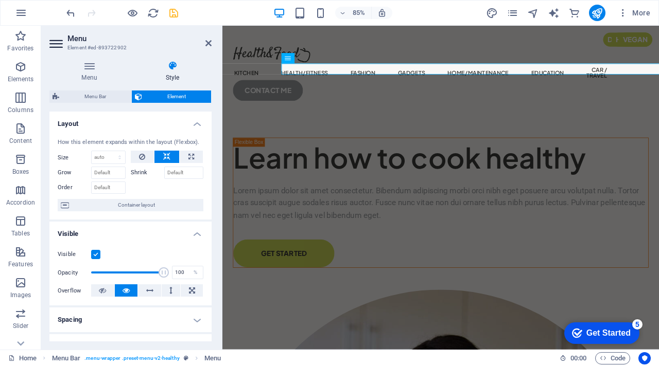
scroll to position [322, 0]
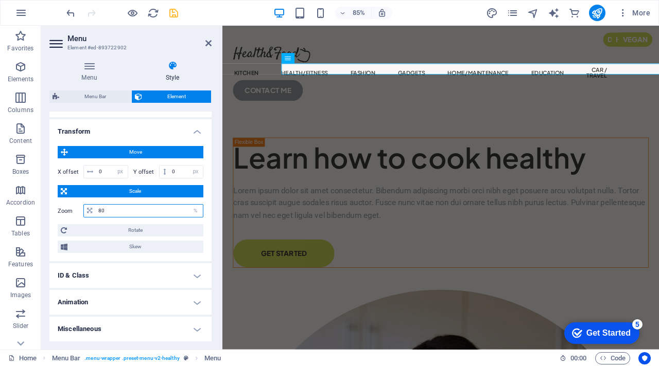
drag, startPoint x: 158, startPoint y: 210, endPoint x: 75, endPoint y: 186, distance: 86.8
click at [73, 187] on div "Move X offset 0 px rem % em vh vw Y offset 0 px rem % em vh vw Scale Zoom 80 % …" at bounding box center [131, 199] width 146 height 107
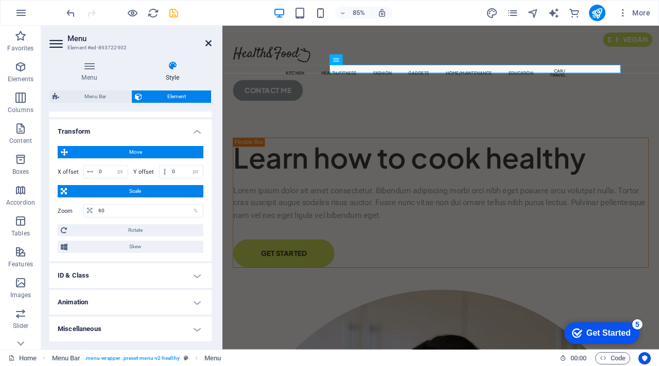
click at [209, 42] on icon at bounding box center [208, 43] width 6 height 8
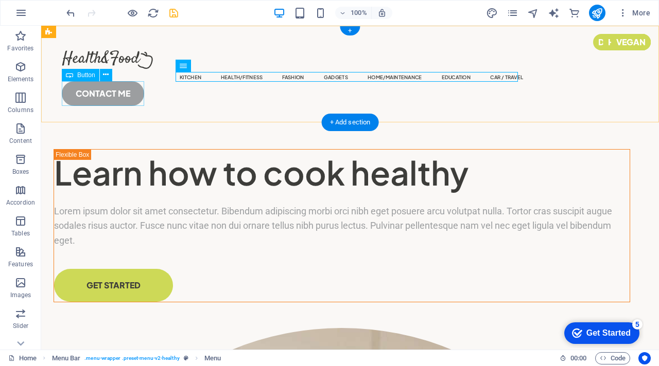
click at [93, 95] on div "CONTACT ME" at bounding box center [350, 93] width 576 height 25
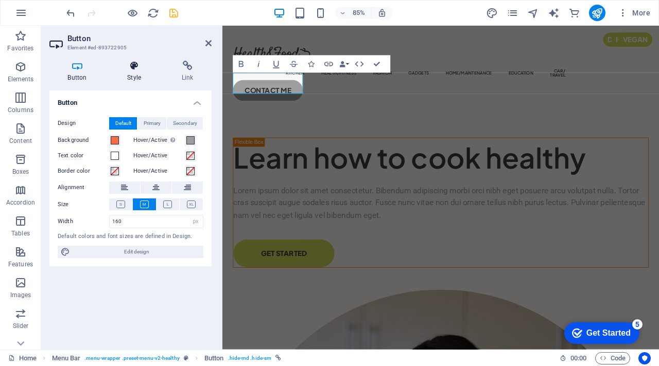
click at [135, 75] on h4 "Style" at bounding box center [136, 72] width 55 height 22
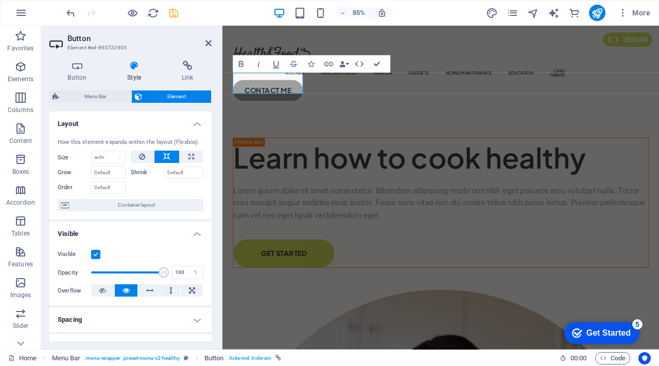
scroll to position [205, 0]
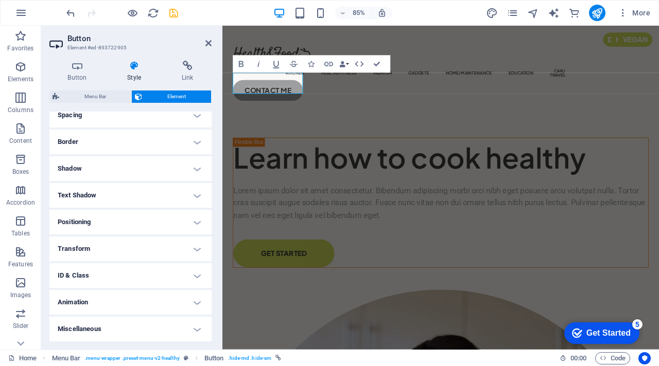
click at [147, 246] on h4 "Transform" at bounding box center [130, 249] width 162 height 25
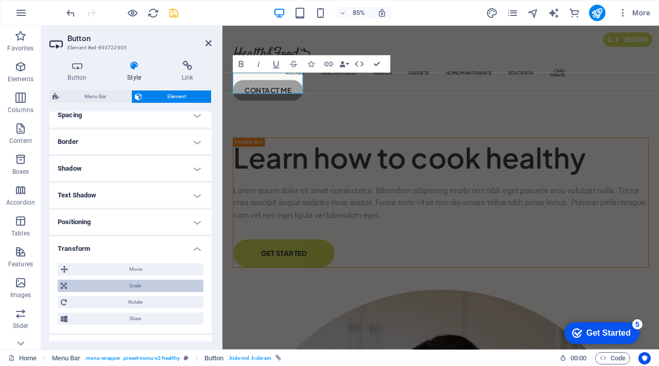
click at [162, 283] on span "Scale" at bounding box center [135, 286] width 130 height 12
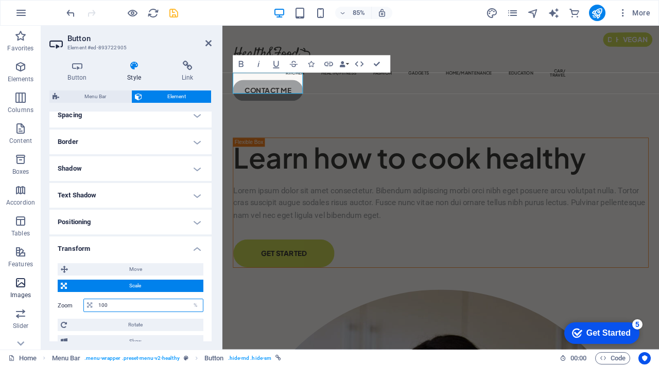
drag, startPoint x: 178, startPoint y: 306, endPoint x: 38, endPoint y: 277, distance: 143.0
click at [38, 277] on section "Favorites Elements Columns Content Boxes Accordion Tables Features Images Slide…" at bounding box center [329, 188] width 659 height 324
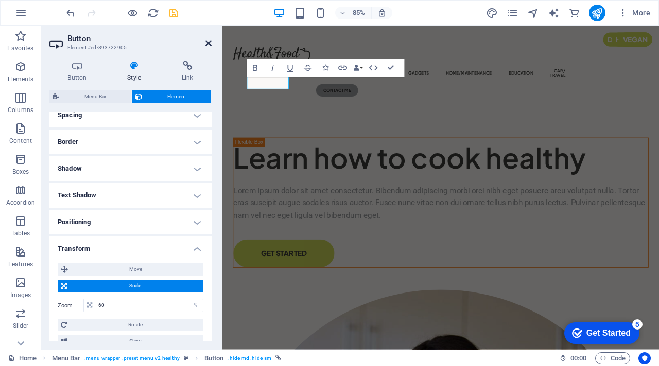
click at [206, 42] on icon at bounding box center [208, 43] width 6 height 8
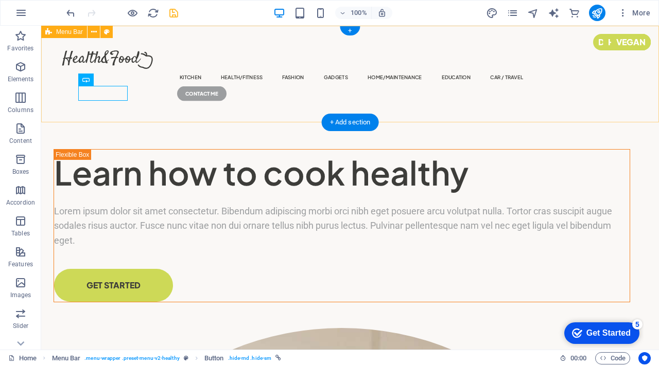
click at [218, 111] on div "KITCHEN Health/Fitness FASHION GADGETS HOME/MAINTENANCE EDUCATION CAR / TRAVEL …" at bounding box center [349, 74] width 617 height 97
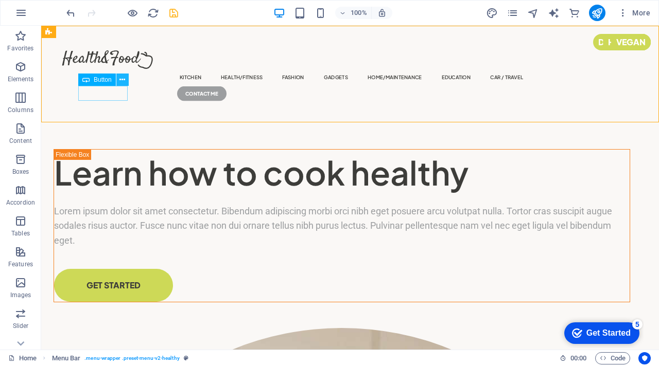
click at [122, 79] on icon at bounding box center [122, 80] width 6 height 11
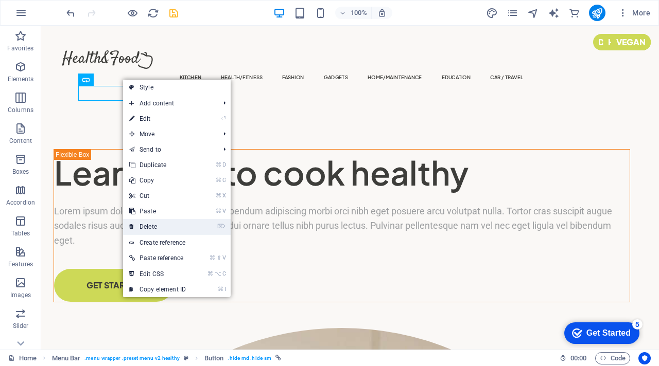
click at [148, 225] on link "⌦ Delete" at bounding box center [157, 226] width 69 height 15
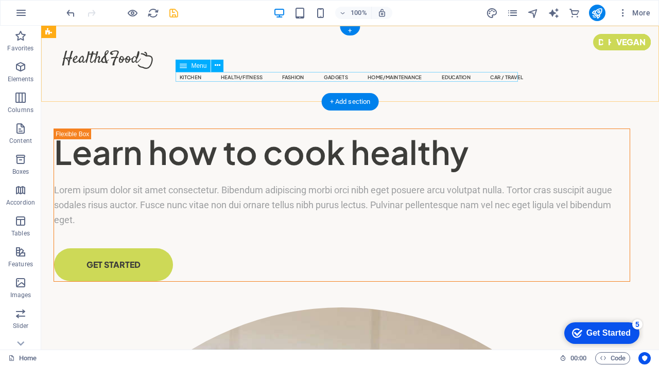
click at [183, 78] on nav "KITCHEN Health/Fitness FASHION GADGETS HOME/MAINTENANCE EDUCATION CAR / TRAVEL" at bounding box center [350, 77] width 346 height 10
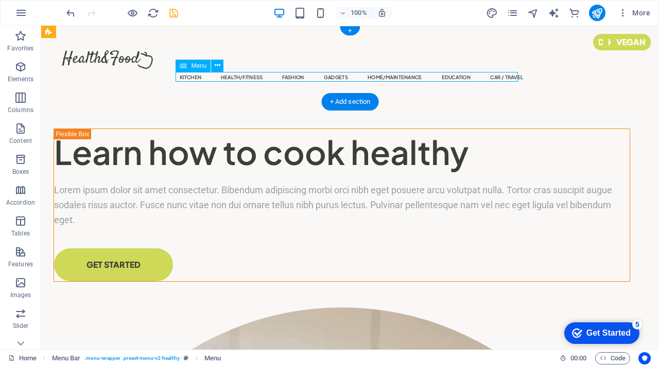
click at [183, 78] on nav "KITCHEN Health/Fitness FASHION GADGETS HOME/MAINTENANCE EDUCATION CAR / TRAVEL" at bounding box center [350, 77] width 346 height 10
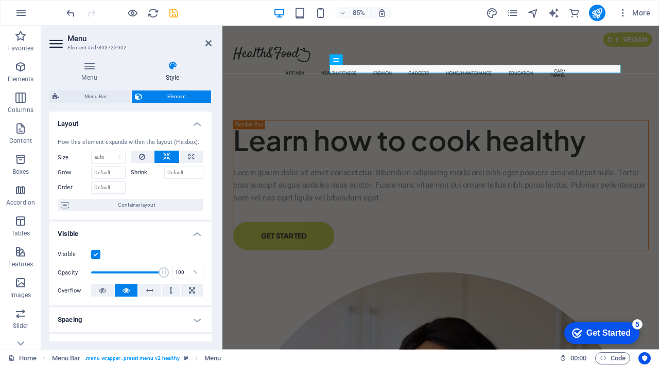
scroll to position [322, 0]
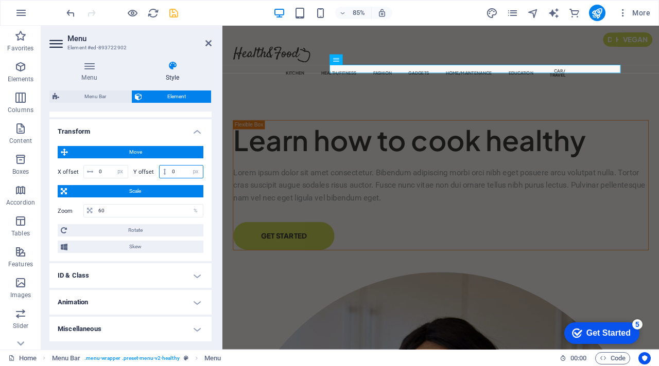
drag, startPoint x: 178, startPoint y: 170, endPoint x: 160, endPoint y: 161, distance: 20.7
click at [158, 162] on div "Move X offset 0 px rem % em vh vw Y offset 0 px rem % em vh vw Scale Zoom 60 % …" at bounding box center [131, 199] width 146 height 107
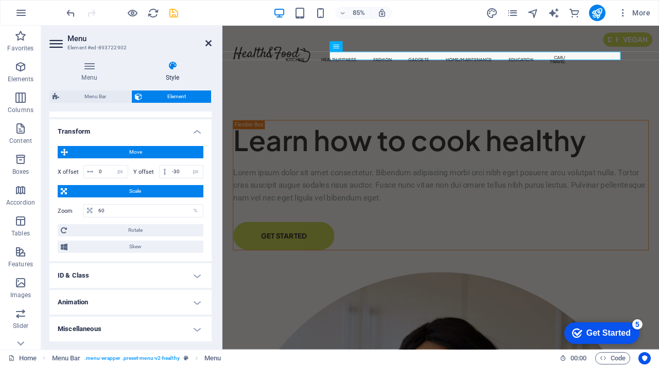
click at [207, 40] on icon at bounding box center [208, 43] width 6 height 8
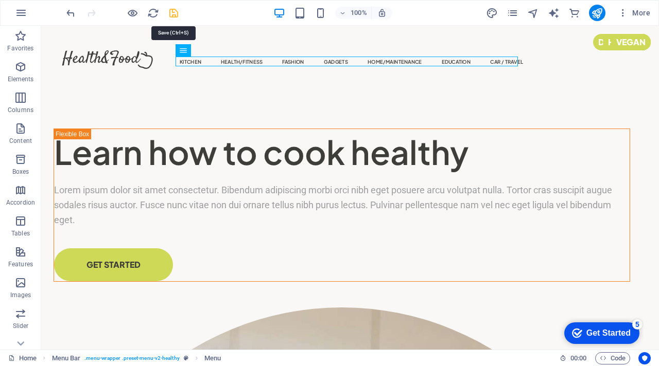
click at [175, 9] on icon "save" at bounding box center [174, 13] width 12 height 12
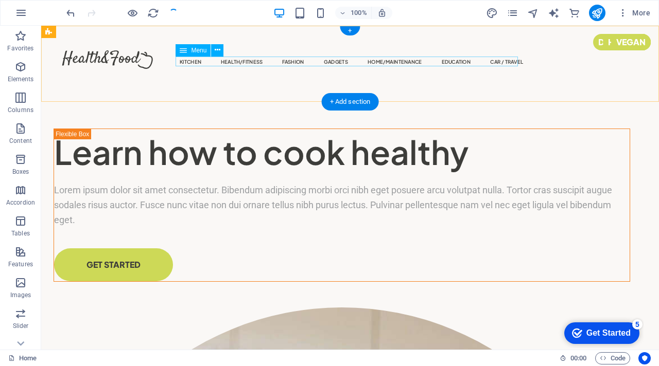
click at [220, 63] on nav "KITCHEN Health/Fitness FASHION GADGETS HOME/MAINTENANCE EDUCATION CAR / TRAVEL" at bounding box center [350, 62] width 346 height 10
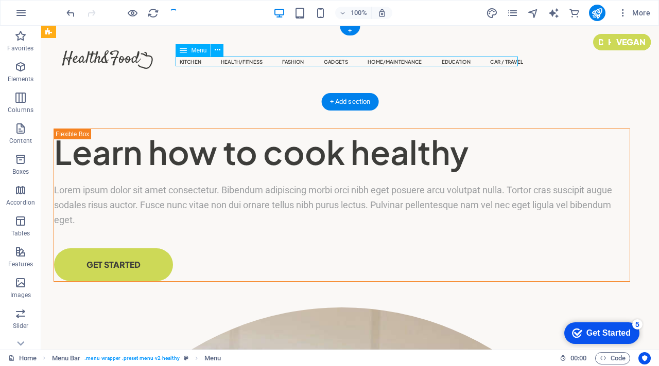
click at [220, 63] on nav "KITCHEN Health/Fitness FASHION GADGETS HOME/MAINTENANCE EDUCATION CAR / TRAVEL" at bounding box center [350, 62] width 346 height 10
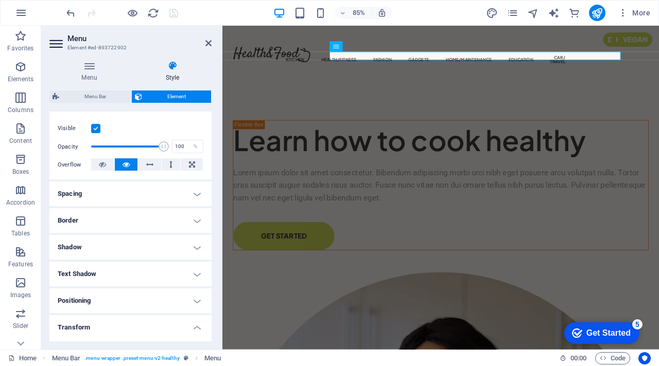
scroll to position [211, 0]
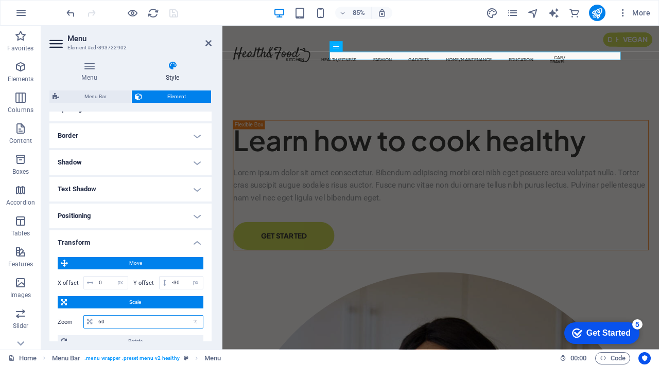
drag, startPoint x: 126, startPoint y: 322, endPoint x: 51, endPoint y: 308, distance: 76.0
click at [51, 308] on div "Move X offset 0 px rem % em vh vw Y offset -30 px rem % em vh vw Scale Zoom 60 …" at bounding box center [130, 310] width 162 height 123
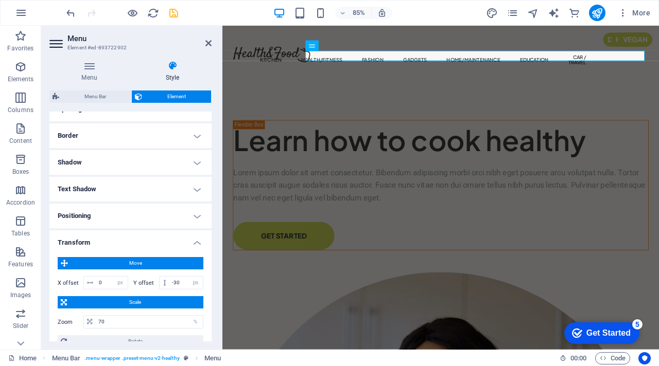
click at [208, 36] on h2 "Menu" at bounding box center [139, 38] width 144 height 9
click at [208, 39] on h2 "Menu" at bounding box center [139, 38] width 144 height 9
click at [211, 41] on icon at bounding box center [208, 43] width 6 height 8
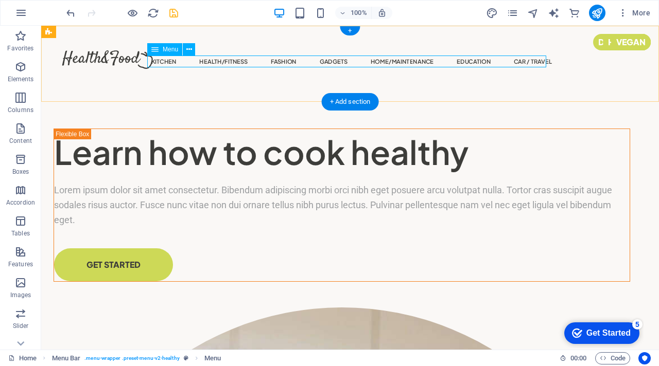
click at [224, 62] on nav "KITCHEN Health/Fitness FASHION GADGETS HOME/MAINTENANCE EDUCATION CAR / TRAVEL" at bounding box center [349, 61] width 403 height 11
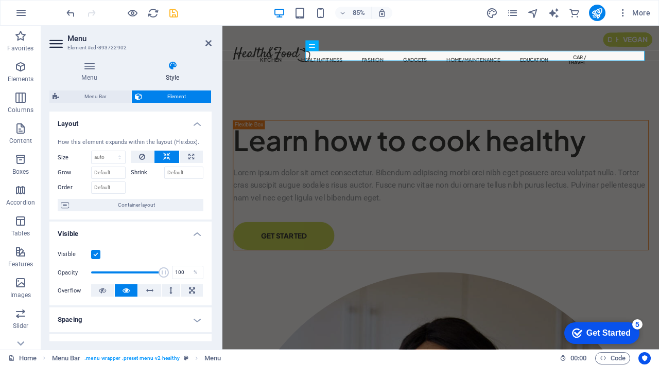
scroll to position [291, 0]
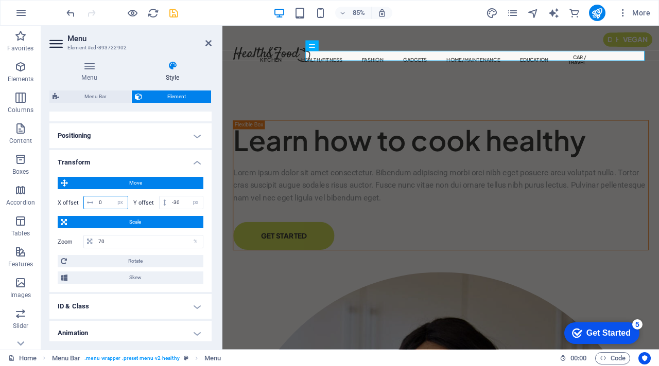
drag, startPoint x: 106, startPoint y: 203, endPoint x: 89, endPoint y: 193, distance: 19.9
click at [89, 193] on div "Move X offset 0 px rem % em vh vw Y offset -30 px rem % em vh vw Scale Zoom 70 …" at bounding box center [131, 230] width 146 height 107
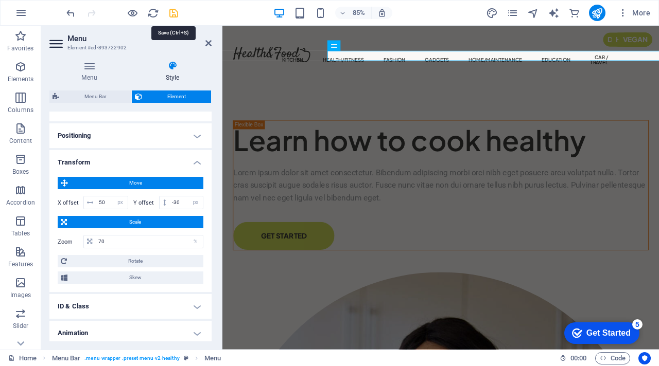
click at [174, 14] on icon "save" at bounding box center [174, 13] width 12 height 12
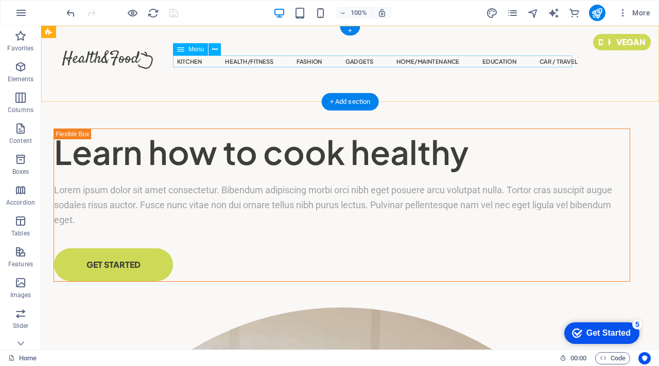
click at [193, 58] on nav "KITCHEN Health/Fitness FASHION GADGETS HOME/MAINTENANCE EDUCATION CAR / TRAVEL" at bounding box center [375, 61] width 403 height 11
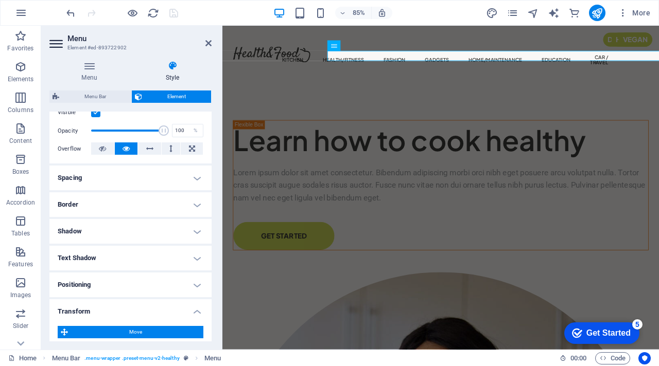
scroll to position [322, 0]
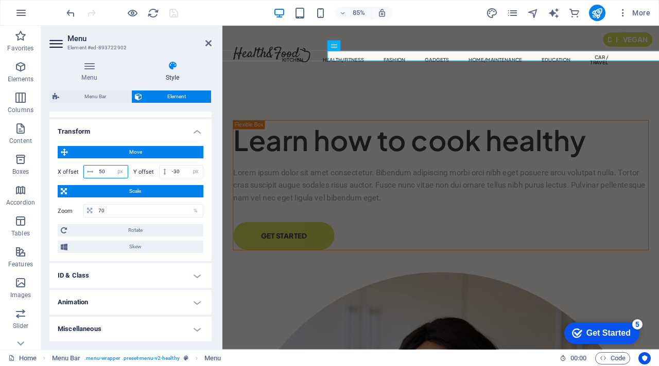
drag, startPoint x: 109, startPoint y: 169, endPoint x: 86, endPoint y: 151, distance: 28.9
click at [86, 151] on div "Move X offset 50 px rem % em vh vw Y offset -30 px rem % em vh vw Scale Zoom 70…" at bounding box center [131, 199] width 146 height 107
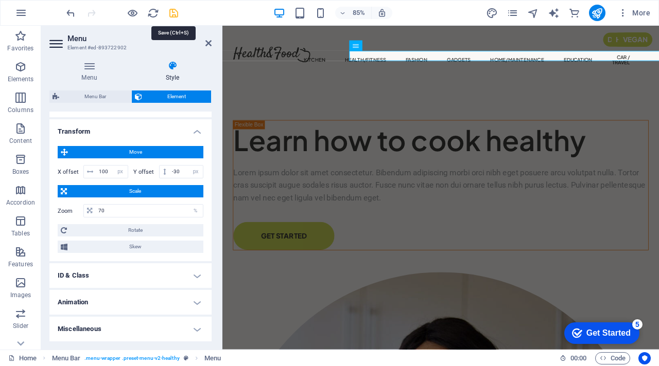
click at [176, 13] on icon "save" at bounding box center [174, 13] width 12 height 12
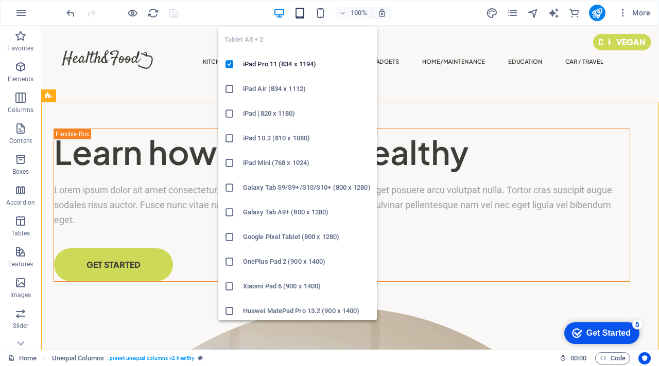
click at [304, 13] on icon "button" at bounding box center [300, 13] width 12 height 12
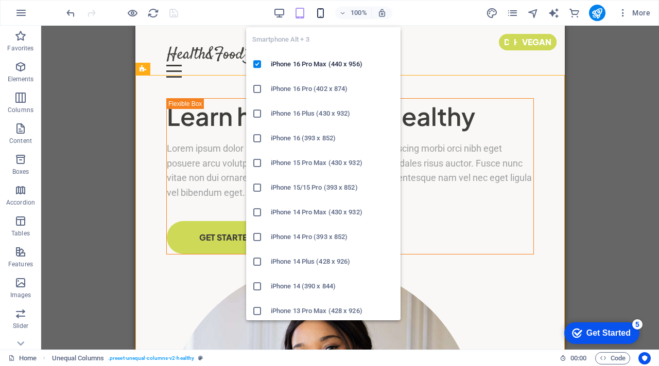
click at [0, 0] on icon "button" at bounding box center [0, 0] width 0 height 0
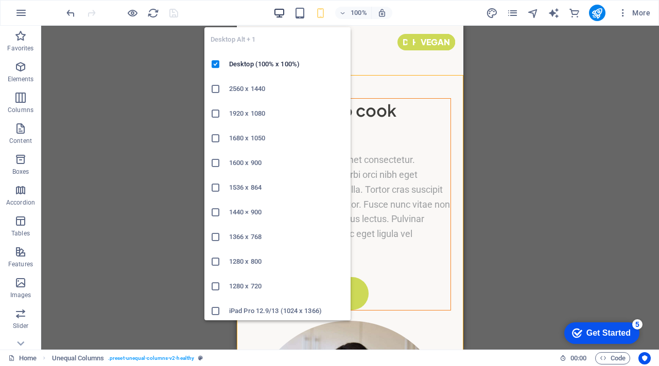
click at [282, 12] on icon "button" at bounding box center [279, 13] width 12 height 12
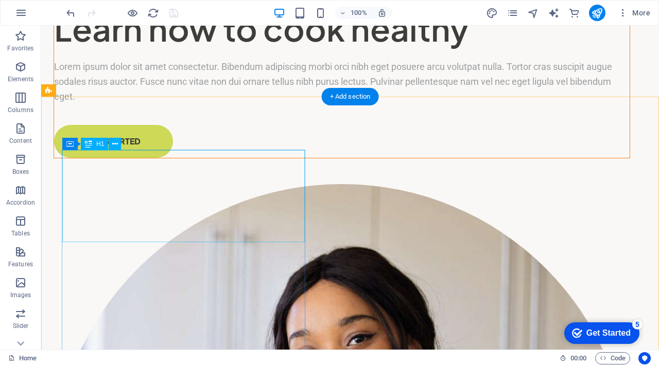
scroll to position [0, 0]
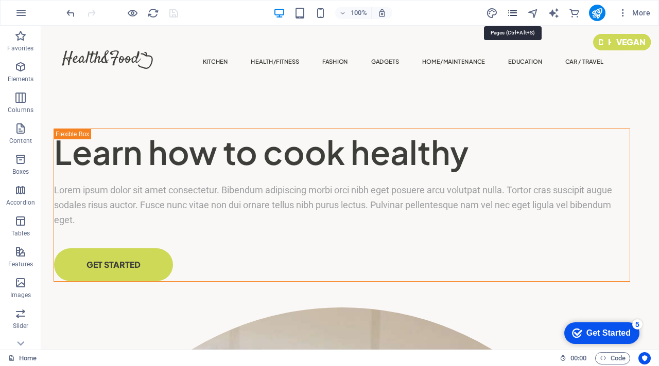
click at [570, 11] on icon "pages" at bounding box center [590, 16] width 40 height 16
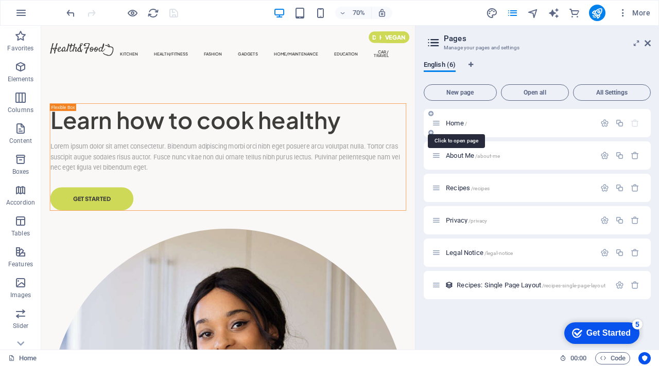
click at [465, 123] on span "/" at bounding box center [466, 124] width 2 height 6
click at [606, 126] on icon "button" at bounding box center [604, 123] width 9 height 9
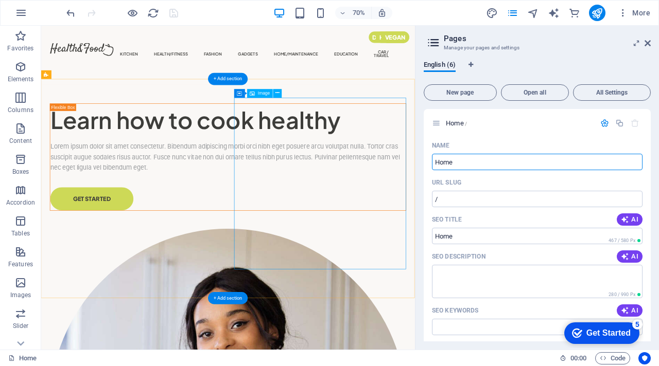
drag, startPoint x: 561, startPoint y: 189, endPoint x: 521, endPoint y: 191, distance: 39.6
drag, startPoint x: 508, startPoint y: 188, endPoint x: 535, endPoint y: 173, distance: 31.1
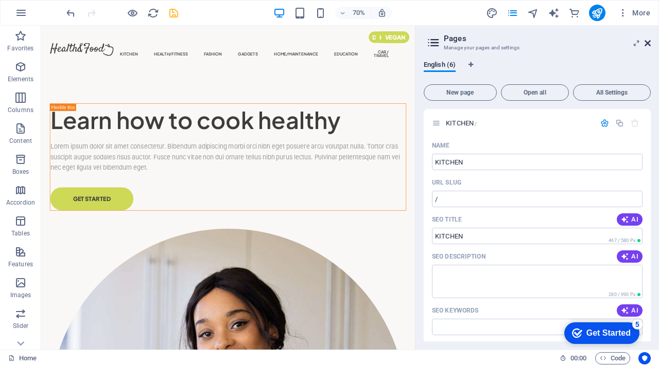
click at [646, 40] on icon at bounding box center [647, 43] width 6 height 8
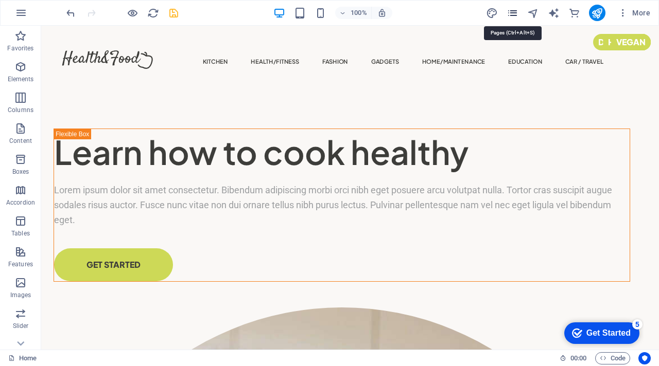
click at [570, 13] on icon "pages" at bounding box center [590, 16] width 40 height 16
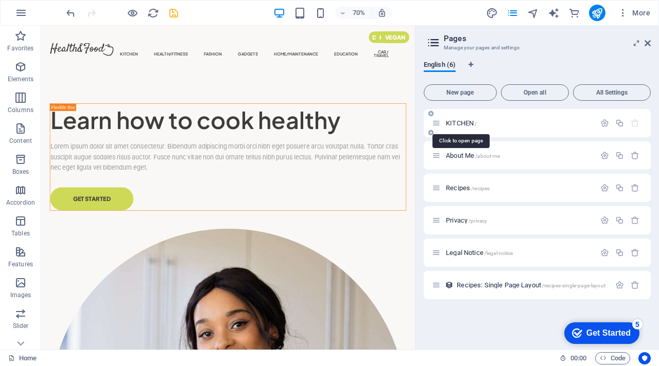
click at [469, 123] on span "KITCHEN /" at bounding box center [461, 123] width 31 height 8
click at [458, 156] on span "About Me /about-me" at bounding box center [473, 156] width 54 height 8
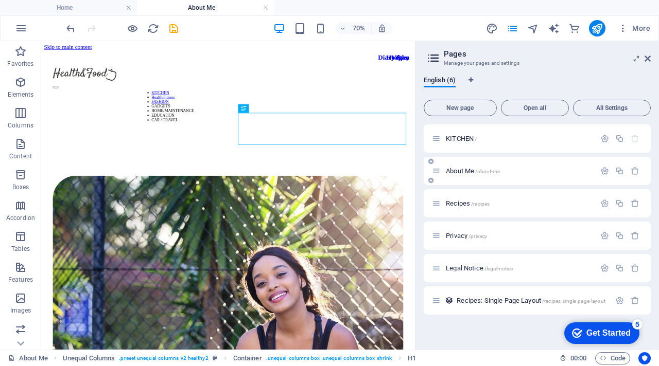
click at [466, 171] on span "About Me /about-me" at bounding box center [473, 171] width 54 height 8
click at [605, 169] on icon "button" at bounding box center [604, 171] width 9 height 9
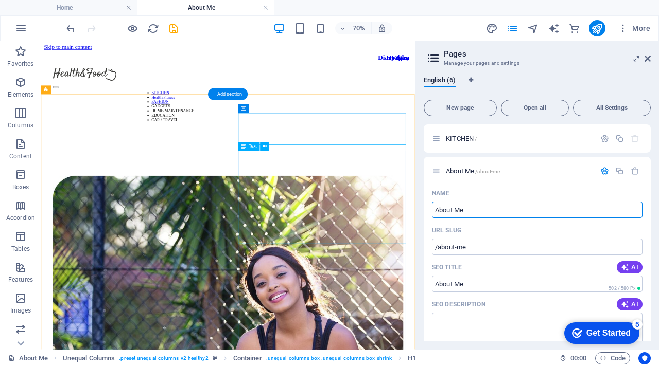
drag, startPoint x: 544, startPoint y: 248, endPoint x: 508, endPoint y: 234, distance: 39.1
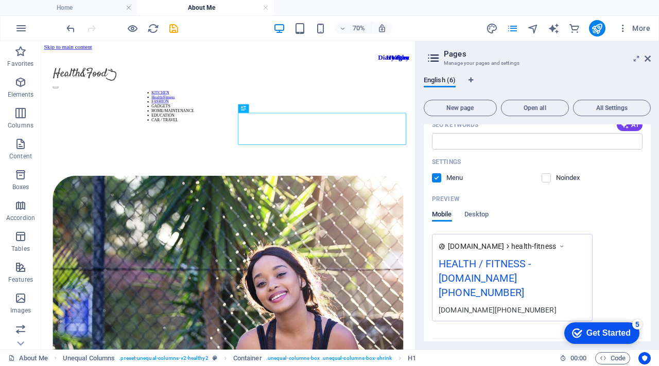
scroll to position [389, 0]
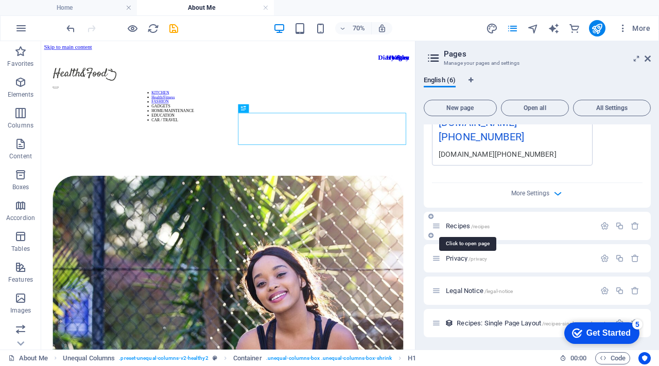
click at [448, 226] on span "Recipes /recipes" at bounding box center [468, 226] width 44 height 8
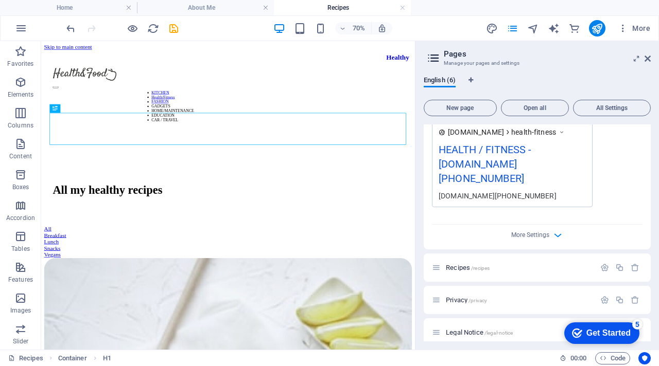
scroll to position [0, 0]
click at [604, 267] on icon "button" at bounding box center [604, 267] width 9 height 9
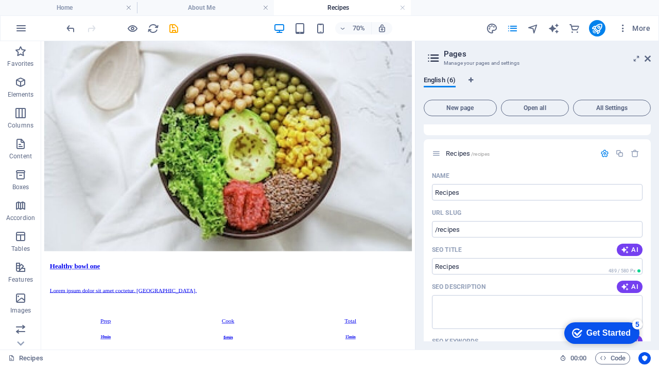
scroll to position [460, 0]
click at [433, 197] on input "Recipes" at bounding box center [537, 194] width 210 height 16
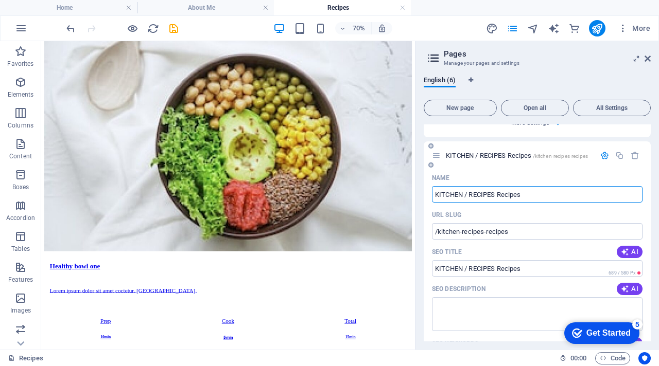
drag, startPoint x: 530, startPoint y: 194, endPoint x: 495, endPoint y: 192, distance: 35.0
click at [495, 192] on input "KITCHEN / RECIPES Recipes" at bounding box center [537, 194] width 210 height 16
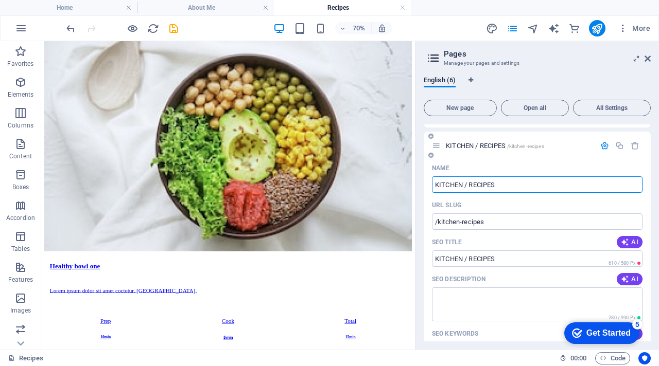
scroll to position [473, 0]
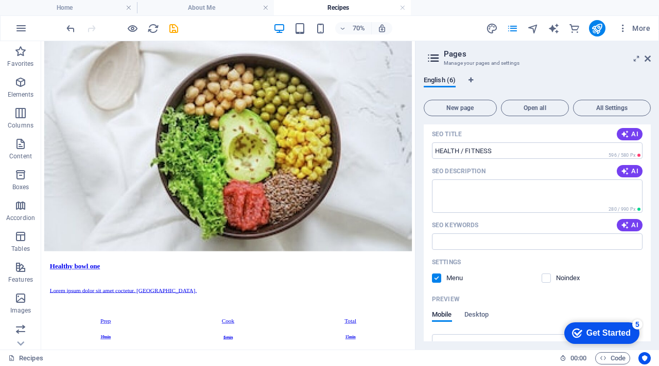
click at [499, 169] on div "SEO Description AI" at bounding box center [537, 171] width 210 height 16
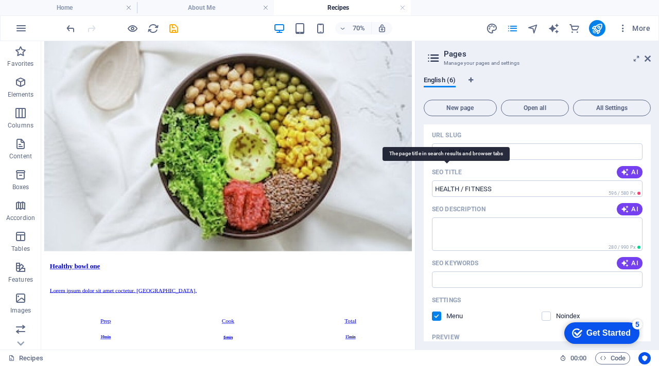
scroll to position [52, 0]
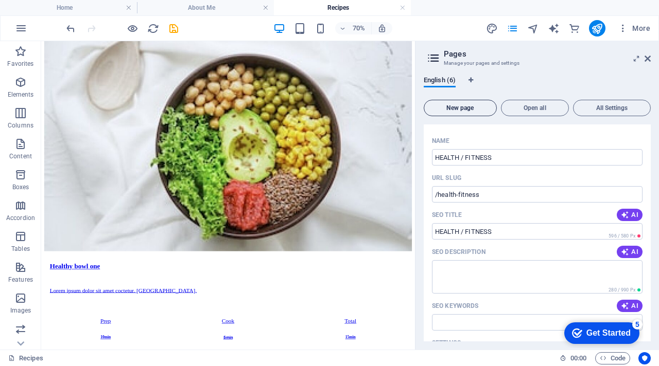
click at [480, 108] on span "New page" at bounding box center [460, 108] width 64 height 6
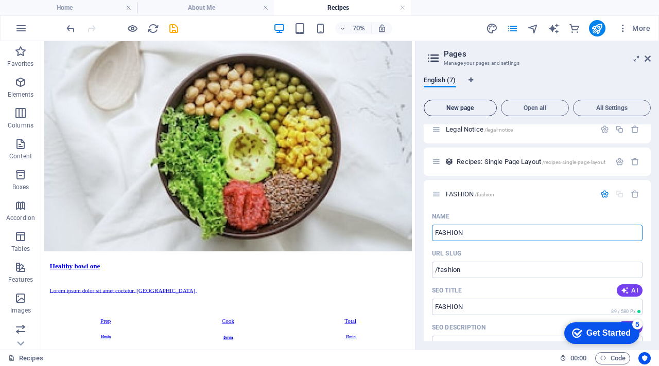
click at [469, 112] on button "New page" at bounding box center [459, 108] width 73 height 16
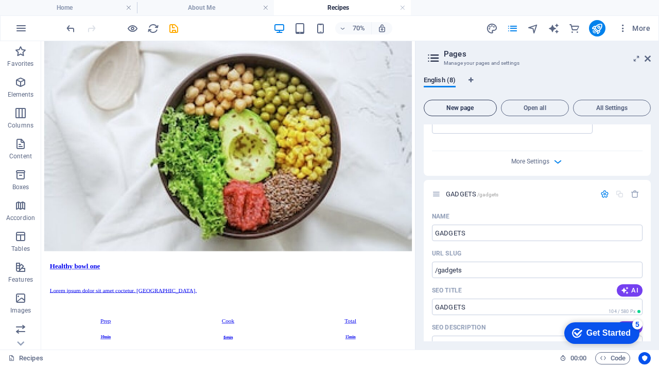
click at [466, 105] on span "New page" at bounding box center [460, 108] width 64 height 6
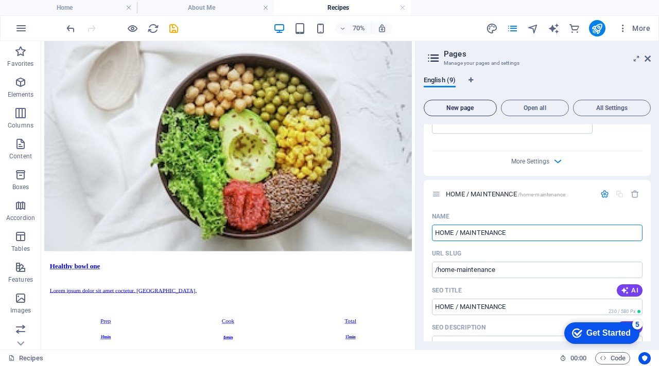
click at [465, 112] on button "New page" at bounding box center [459, 108] width 73 height 16
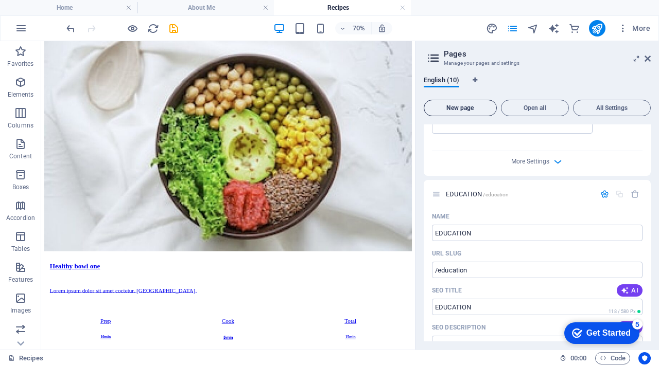
click at [464, 109] on span "New page" at bounding box center [460, 108] width 64 height 6
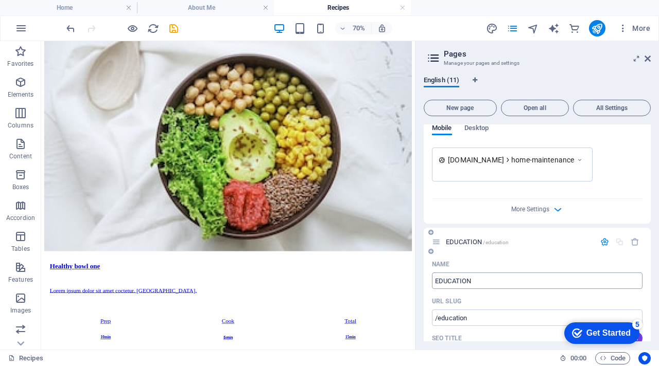
scroll to position [2096, 0]
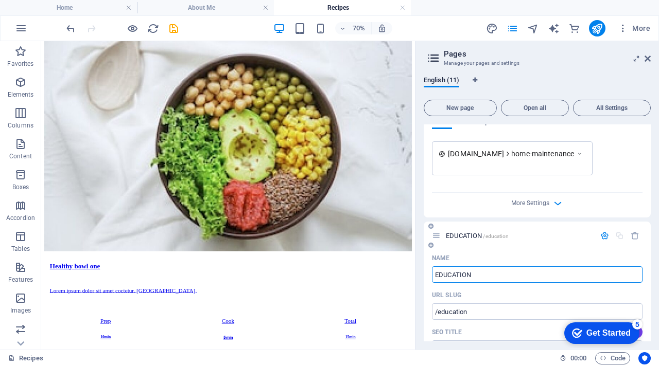
click at [503, 276] on input "EDUCATION" at bounding box center [537, 275] width 210 height 16
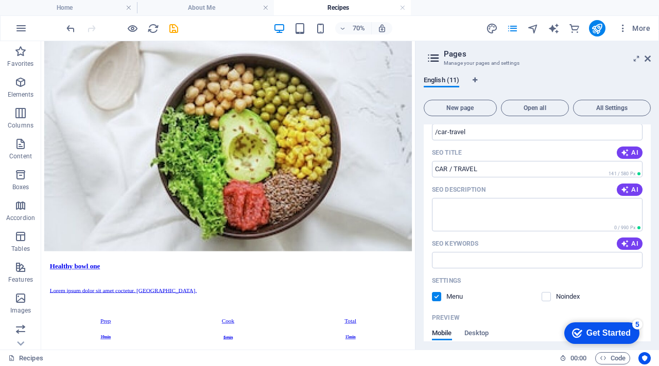
scroll to position [2758, 0]
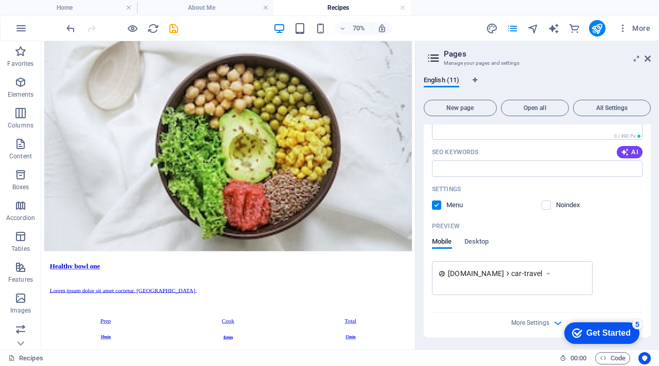
click at [543, 79] on div "English (11)" at bounding box center [536, 86] width 227 height 20
click at [175, 32] on icon "save" at bounding box center [174, 29] width 12 height 12
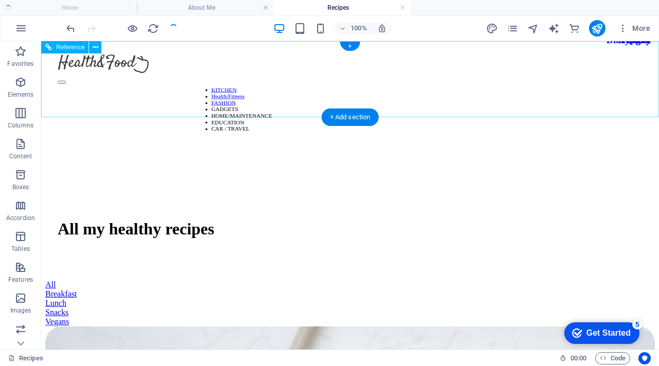
scroll to position [0, 0]
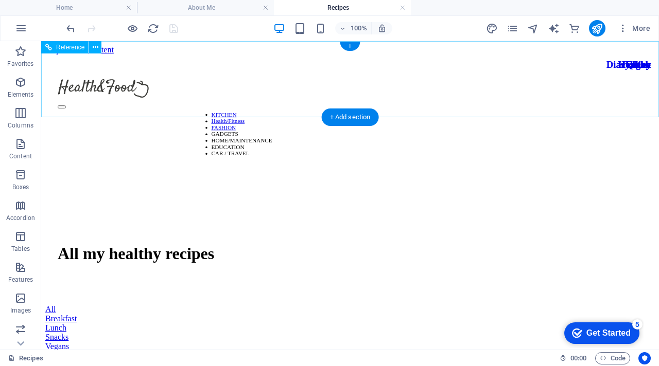
click at [210, 111] on nav "KITCHEN Health/Fitness FASHION GADGETS HOME/MAINTENANCE EDUCATION CAR / TRAVEL" at bounding box center [401, 133] width 409 height 45
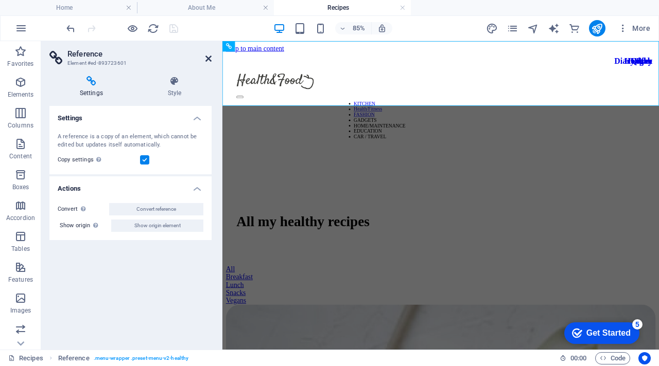
click at [207, 61] on icon at bounding box center [208, 59] width 6 height 8
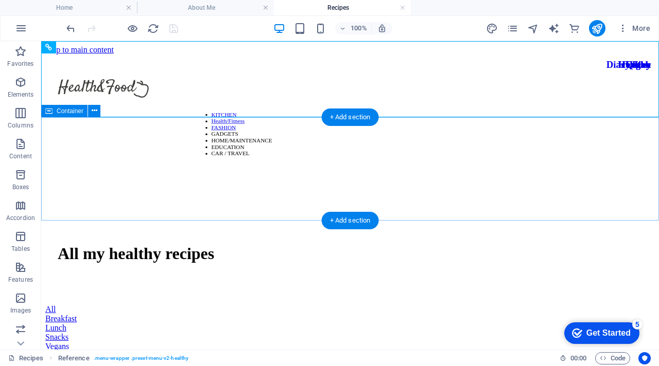
click at [214, 207] on div "All my healthy recipes" at bounding box center [349, 256] width 609 height 99
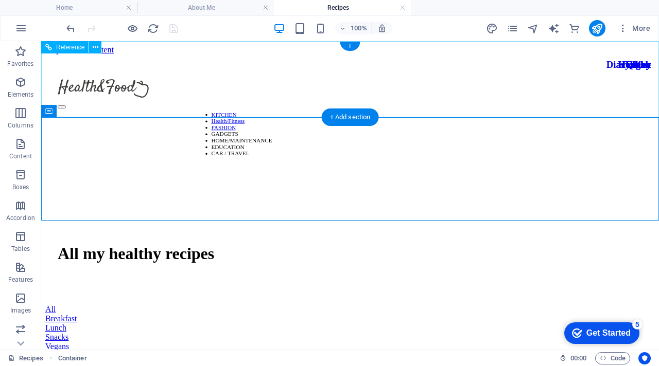
click at [221, 111] on nav "KITCHEN Health/Fitness FASHION GADGETS HOME/MAINTENANCE EDUCATION CAR / TRAVEL" at bounding box center [401, 133] width 409 height 45
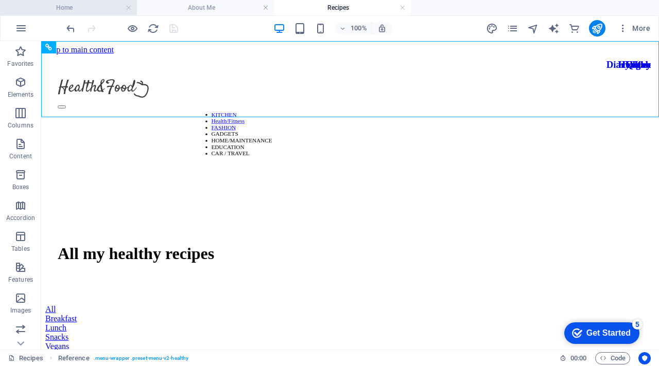
click at [94, 13] on h4 "Home" at bounding box center [68, 7] width 137 height 11
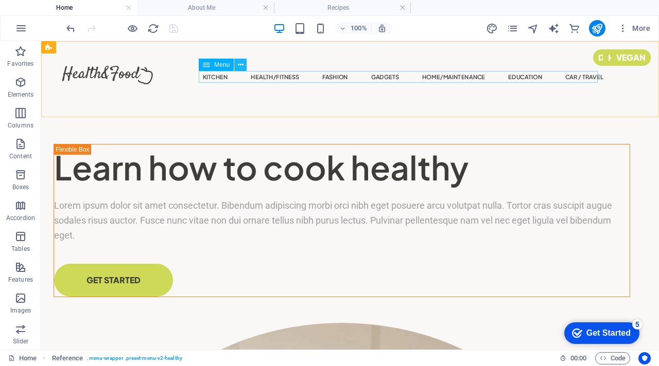
click at [240, 64] on icon at bounding box center [241, 65] width 6 height 11
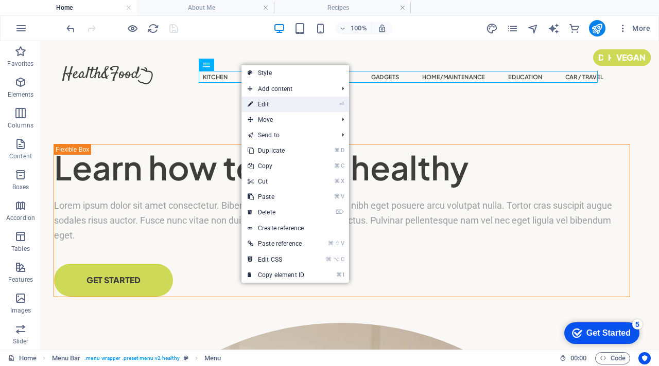
click at [275, 107] on link "⏎ Edit" at bounding box center [275, 104] width 69 height 15
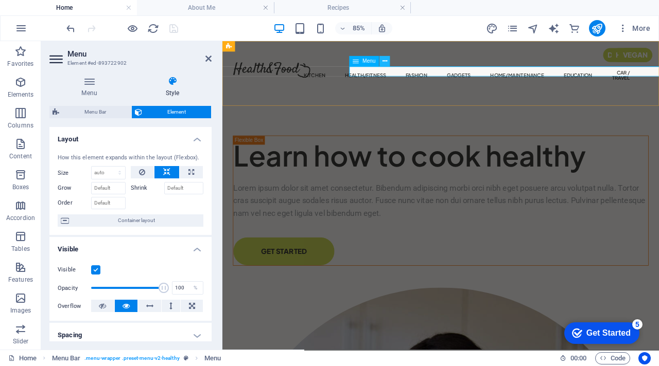
click at [384, 61] on icon at bounding box center [384, 61] width 5 height 9
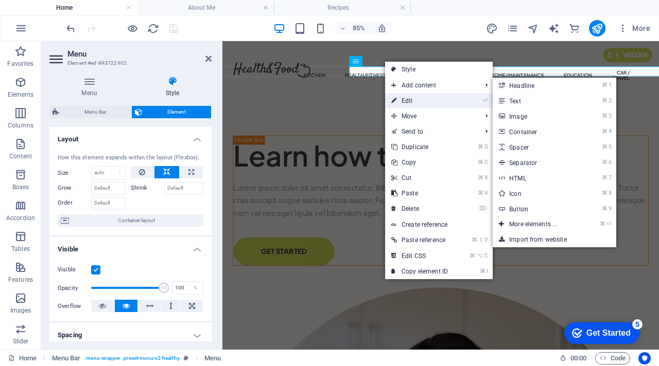
click at [416, 107] on link "⏎ Edit" at bounding box center [419, 100] width 69 height 15
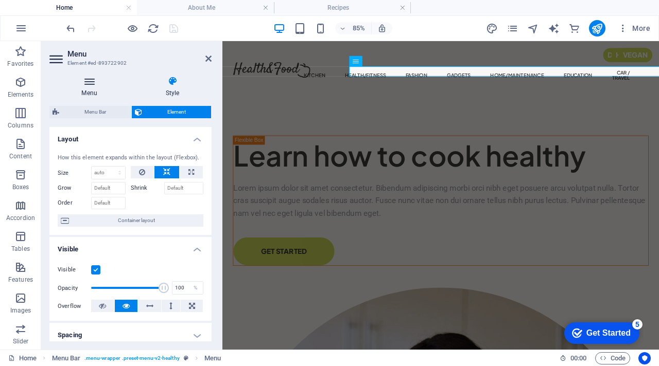
click at [84, 88] on h4 "Menu" at bounding box center [91, 87] width 84 height 22
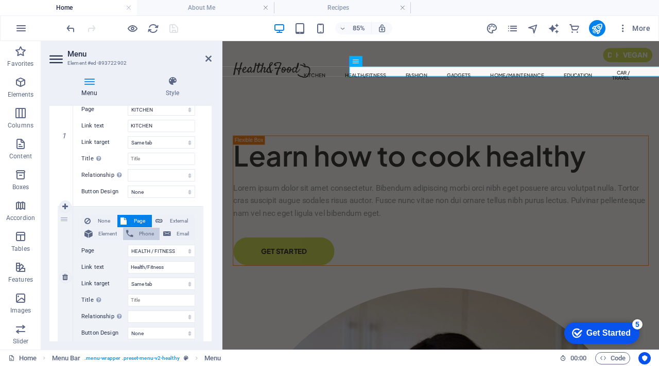
scroll to position [120, 0]
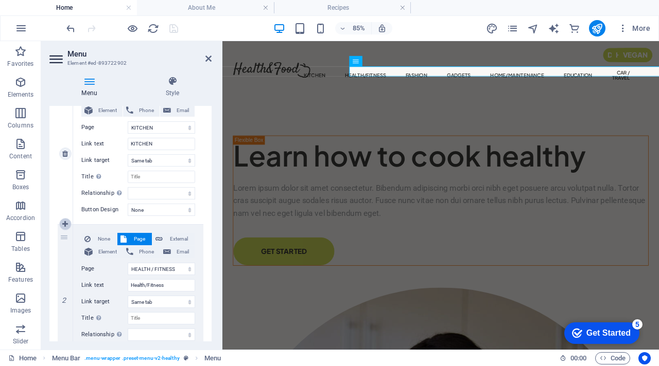
click at [67, 221] on icon at bounding box center [65, 224] width 6 height 7
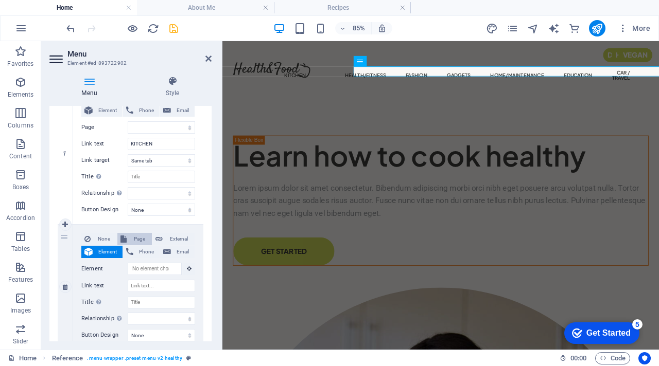
click at [132, 237] on span "Page" at bounding box center [139, 239] width 19 height 12
click at [153, 269] on select "KITCHEN HEALTH / FITNESS KITCHEN / RECIPES Privacy Legal Notice FASHION GADGETS…" at bounding box center [161, 269] width 67 height 12
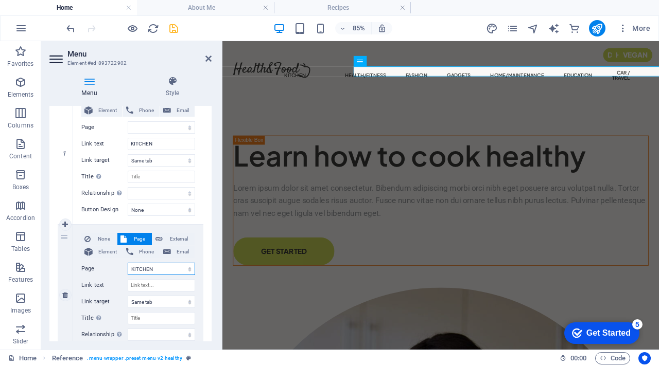
click at [128, 263] on select "KITCHEN HEALTH / FITNESS KITCHEN / RECIPES Privacy Legal Notice FASHION GADGETS…" at bounding box center [161, 269] width 67 height 12
click at [150, 287] on input "Link text" at bounding box center [161, 285] width 67 height 12
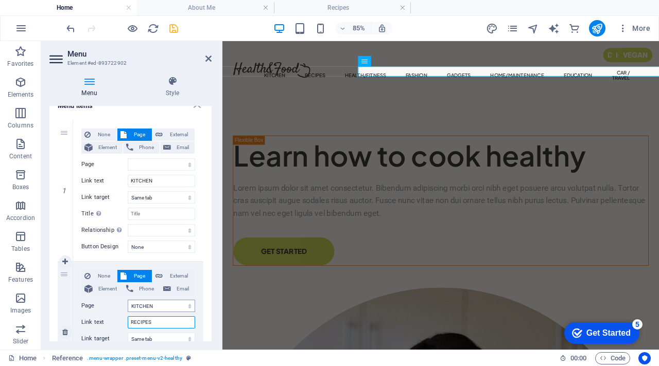
scroll to position [124, 0]
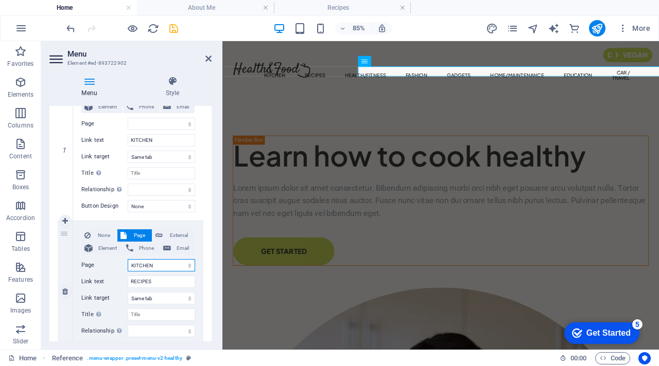
click at [183, 267] on select "KITCHEN HEALTH / FITNESS KITCHEN / RECIPES Privacy Legal Notice FASHION GADGETS…" at bounding box center [161, 265] width 67 height 12
click at [128, 259] on select "KITCHEN HEALTH / FITNESS KITCHEN / RECIPES Privacy Legal Notice FASHION GADGETS…" at bounding box center [161, 265] width 67 height 12
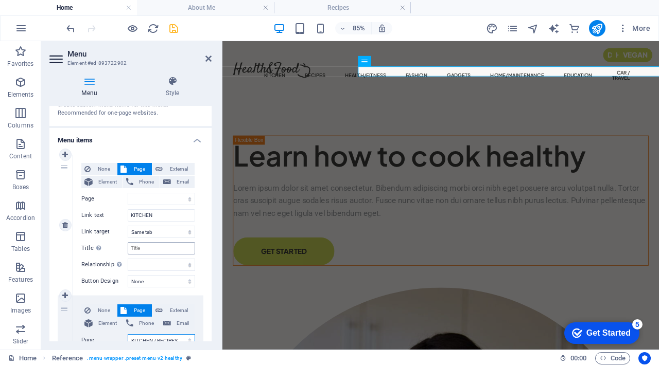
scroll to position [72, 0]
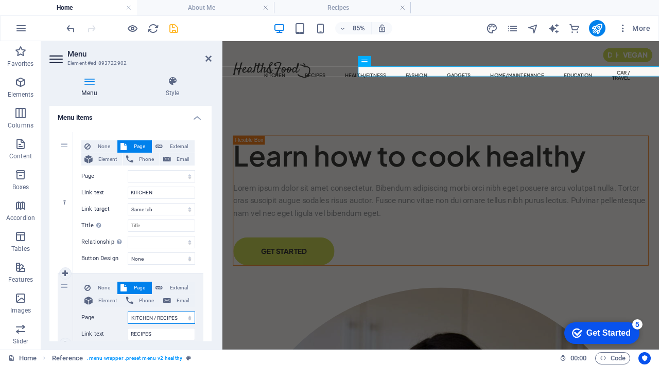
click at [154, 318] on select "KITCHEN HEALTH / FITNESS KITCHEN / RECIPES Privacy Legal Notice FASHION GADGETS…" at bounding box center [161, 318] width 67 height 12
click at [173, 28] on icon "save" at bounding box center [174, 29] width 12 height 12
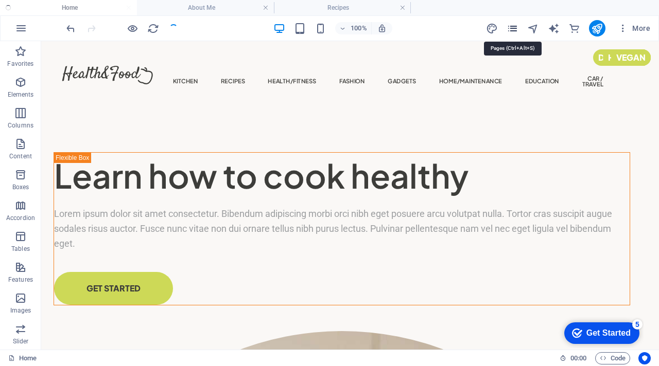
click at [570, 25] on icon "pages" at bounding box center [590, 16] width 40 height 16
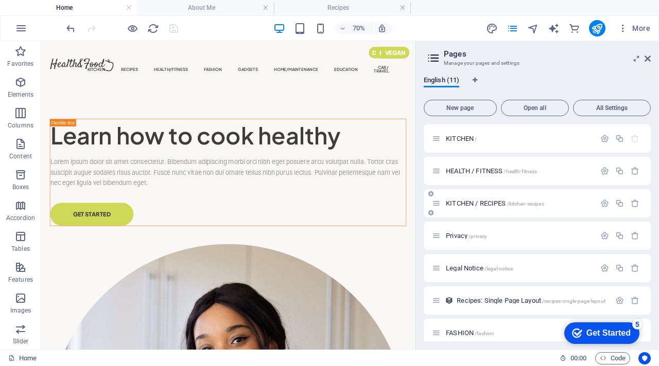
click at [472, 202] on span "KITCHEN / RECIPES /kitchen-recipes" at bounding box center [495, 204] width 98 height 8
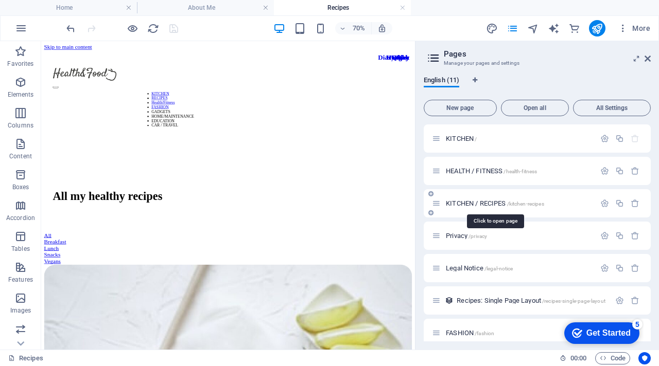
click at [478, 203] on span "KITCHEN / RECIPES /kitchen-recipes" at bounding box center [495, 204] width 98 height 8
click at [601, 201] on icon "button" at bounding box center [604, 203] width 9 height 9
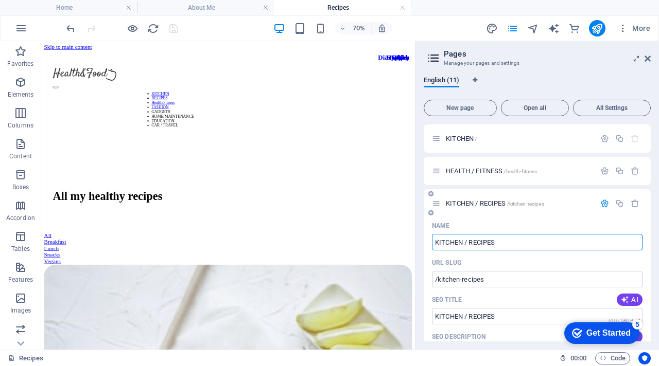
drag, startPoint x: 469, startPoint y: 243, endPoint x: 426, endPoint y: 239, distance: 42.9
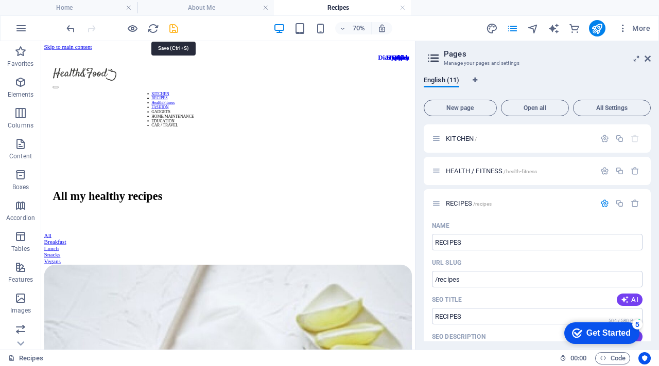
click at [175, 31] on icon "save" at bounding box center [174, 29] width 12 height 12
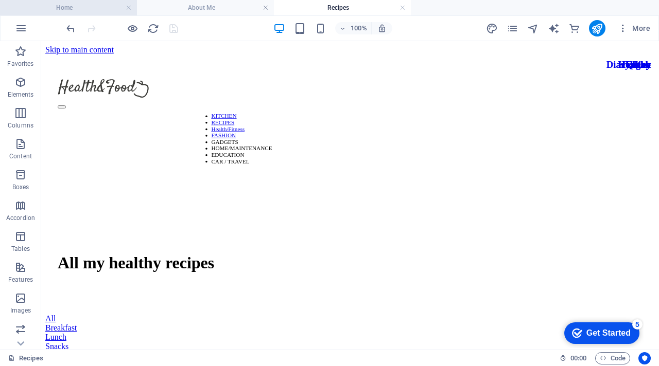
click at [66, 5] on h4 "Home" at bounding box center [68, 7] width 137 height 11
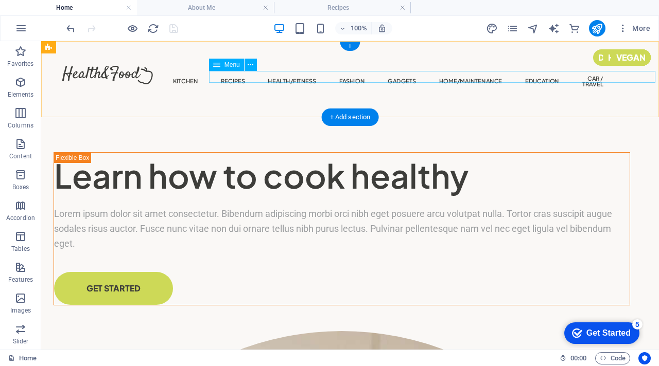
click at [217, 74] on nav "KITCHEN RECIPES Health/Fitness FASHION GADGETS HOME/MAINTENANCE EDUCATION CAR /…" at bounding box center [401, 81] width 403 height 17
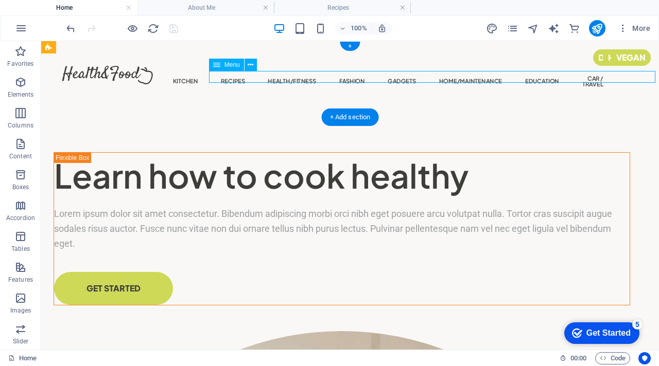
click at [217, 74] on nav "KITCHEN RECIPES Health/Fitness FASHION GADGETS HOME/MAINTENANCE EDUCATION CAR /…" at bounding box center [401, 81] width 403 height 17
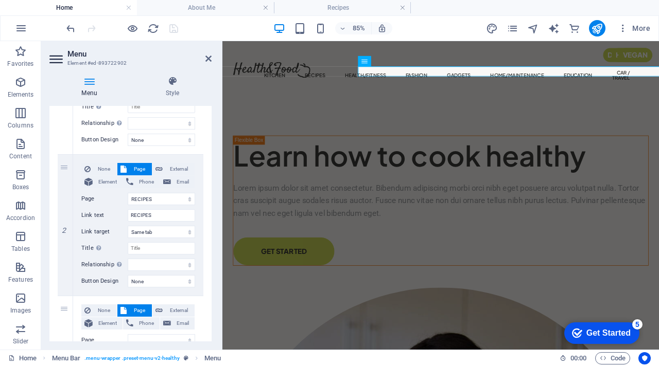
scroll to position [424, 0]
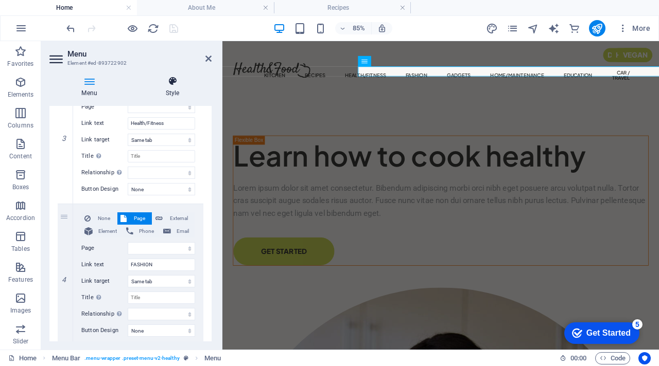
click at [173, 86] on icon at bounding box center [172, 81] width 78 height 10
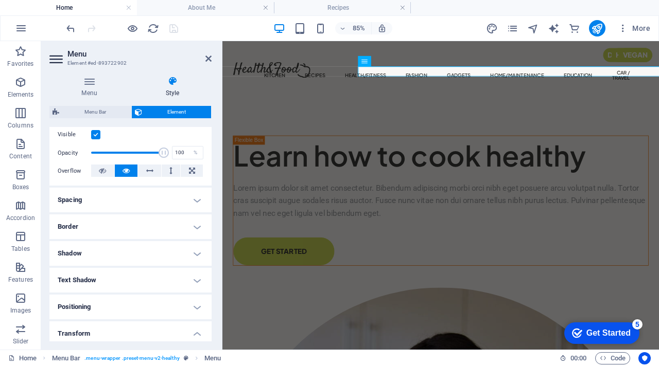
scroll to position [338, 0]
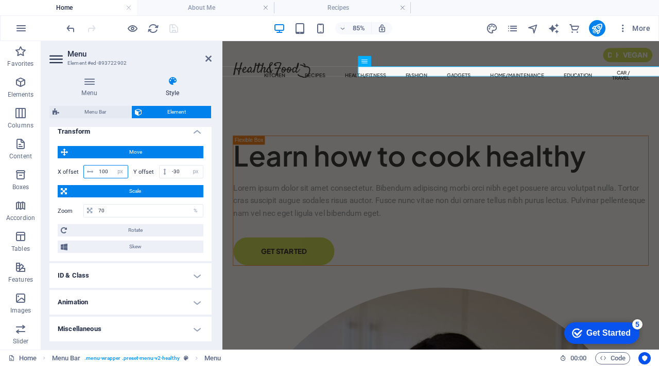
click at [109, 170] on input "100" at bounding box center [111, 172] width 31 height 12
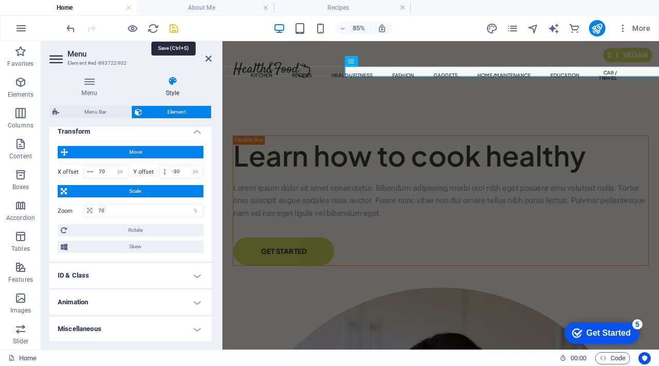
click at [172, 27] on icon "save" at bounding box center [174, 29] width 12 height 12
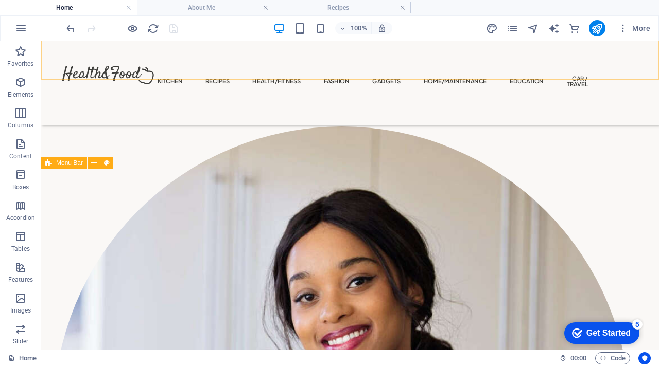
scroll to position [162, 0]
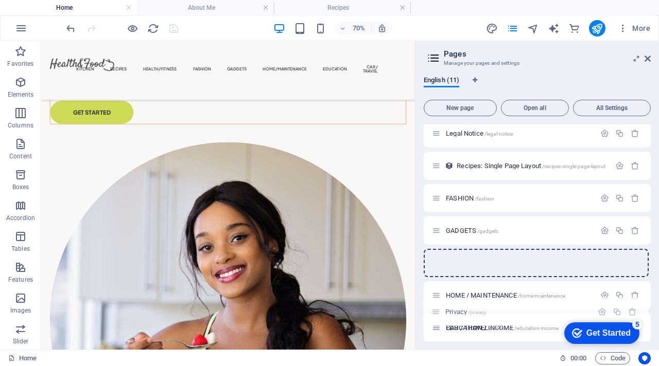
scroll to position [139, 0]
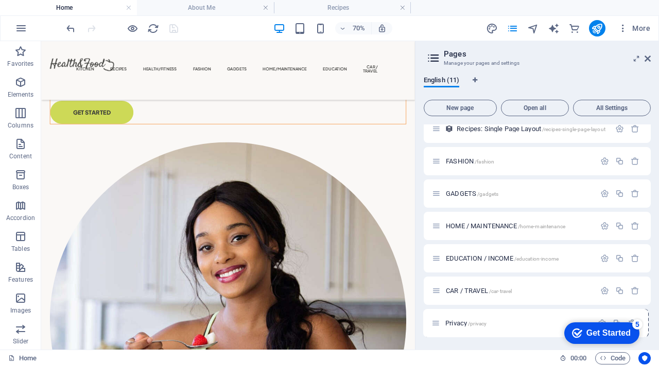
drag, startPoint x: 439, startPoint y: 203, endPoint x: 439, endPoint y: 326, distance: 122.5
click at [439, 326] on div "KITCHEN / HEALTH / FITNESS /health-fitness RECIPES /recipes Privacy /privacy Le…" at bounding box center [536, 161] width 227 height 352
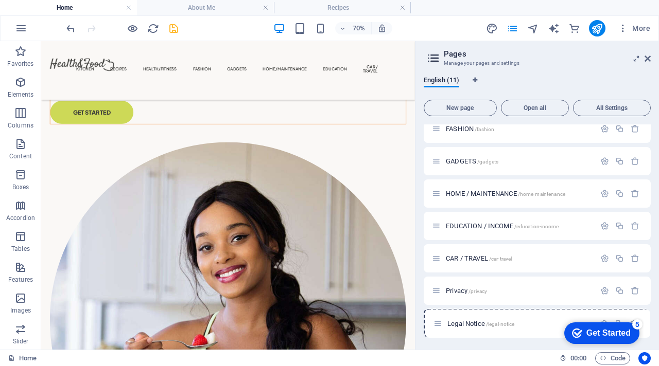
drag, startPoint x: 436, startPoint y: 231, endPoint x: 437, endPoint y: 329, distance: 97.8
click at [437, 329] on div "KITCHEN / HEALTH / FITNESS /health-fitness RECIPES /recipes Legal Notice /legal…" at bounding box center [536, 161] width 227 height 352
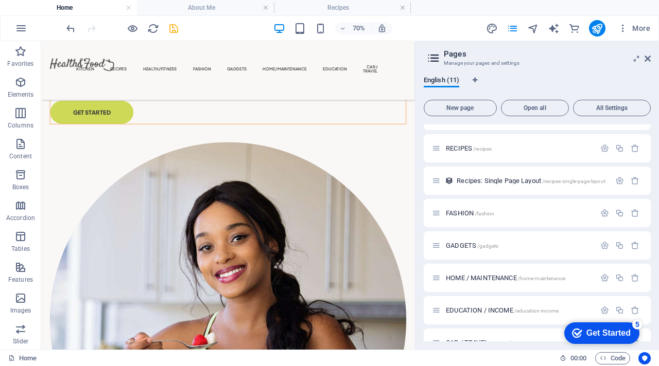
scroll to position [0, 0]
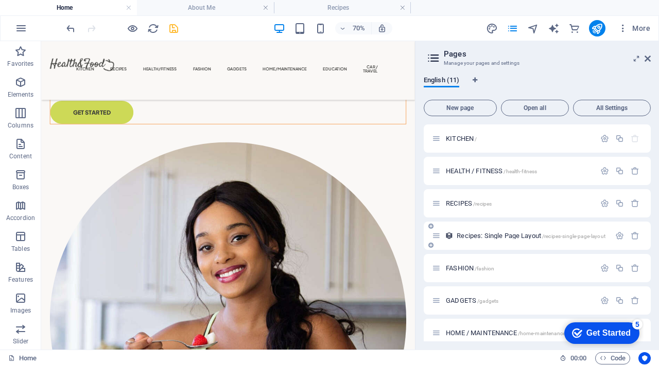
click at [437, 236] on icon at bounding box center [436, 236] width 9 height 9
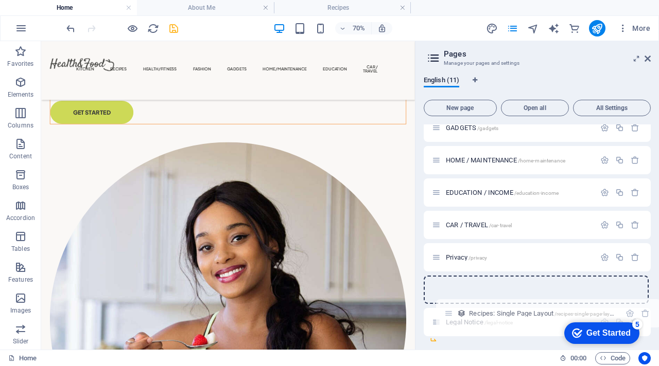
scroll to position [139, 0]
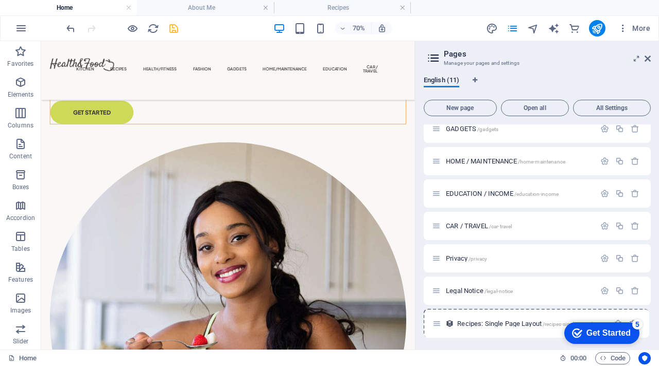
drag, startPoint x: 438, startPoint y: 236, endPoint x: 438, endPoint y: 328, distance: 92.1
click at [438, 328] on div "KITCHEN / HEALTH / FITNESS /health-fitness RECIPES /recipes Recipes: Single Pag…" at bounding box center [536, 161] width 227 height 352
click at [169, 31] on icon "save" at bounding box center [174, 29] width 12 height 12
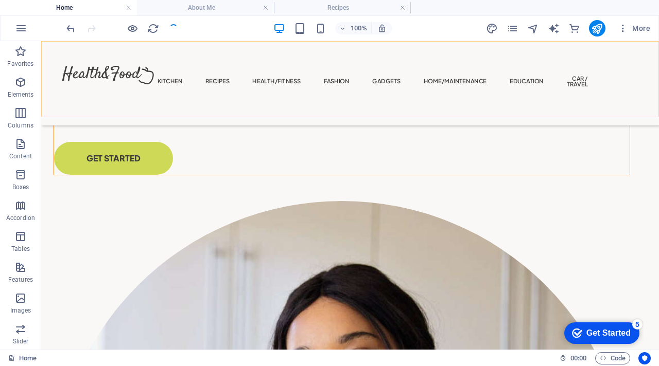
scroll to position [0, 0]
